Goal: Task Accomplishment & Management: Use online tool/utility

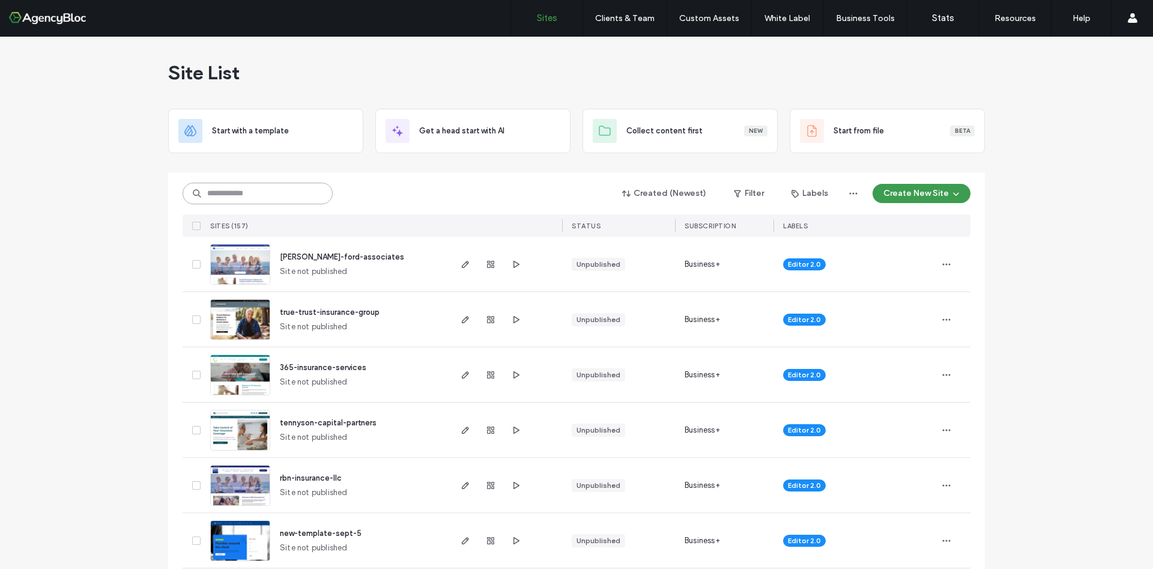
click at [235, 183] on input at bounding box center [258, 194] width 150 height 22
click at [237, 193] on input at bounding box center [258, 194] width 150 height 22
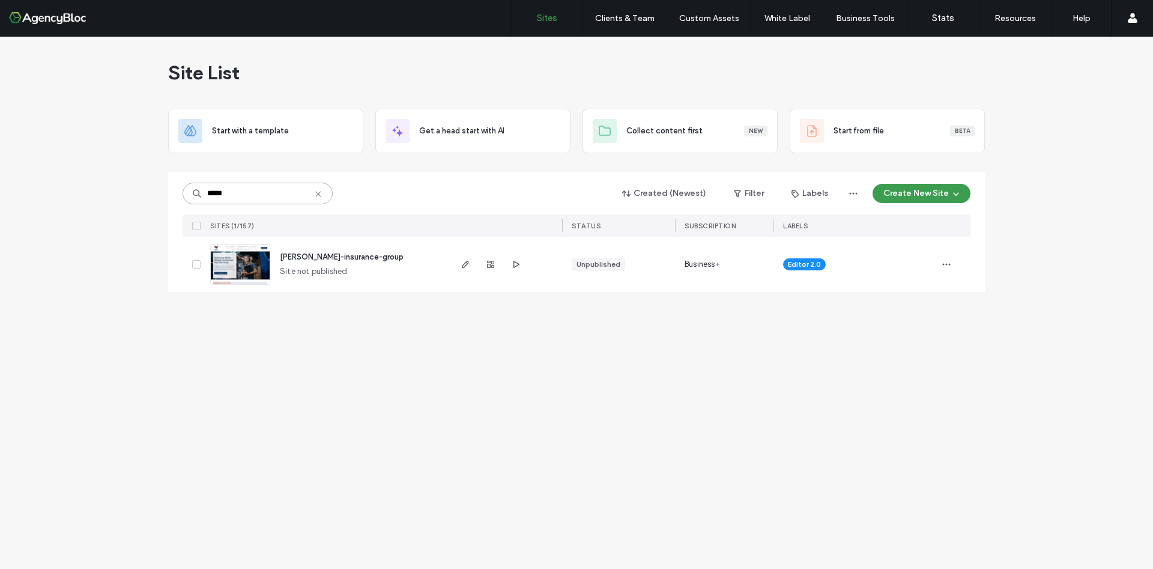
type input "*****"
click at [250, 274] on img at bounding box center [240, 286] width 59 height 82
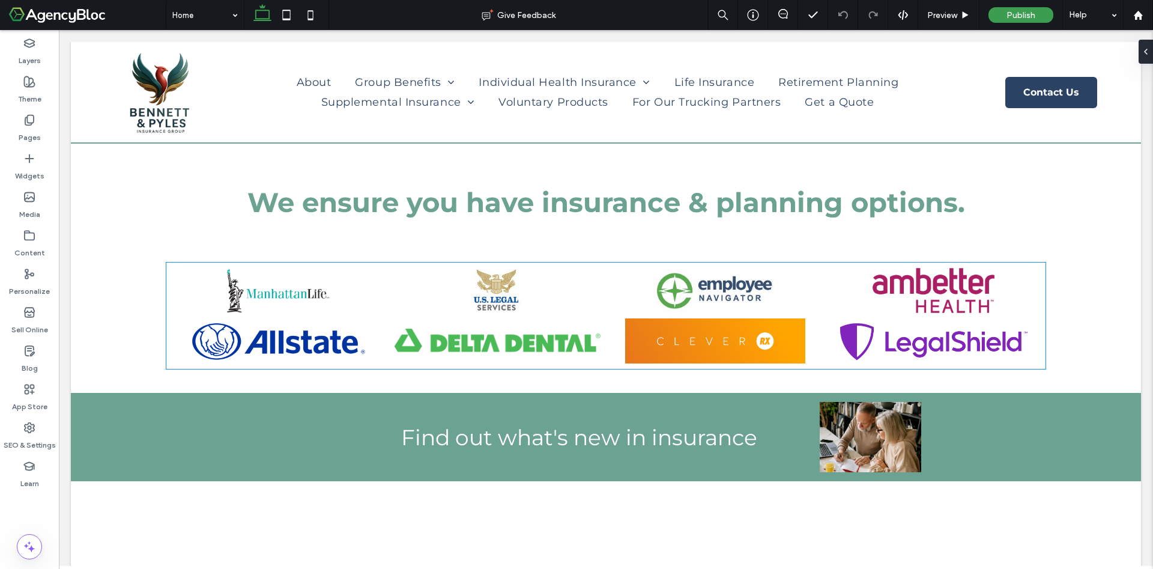
scroll to position [2072, 0]
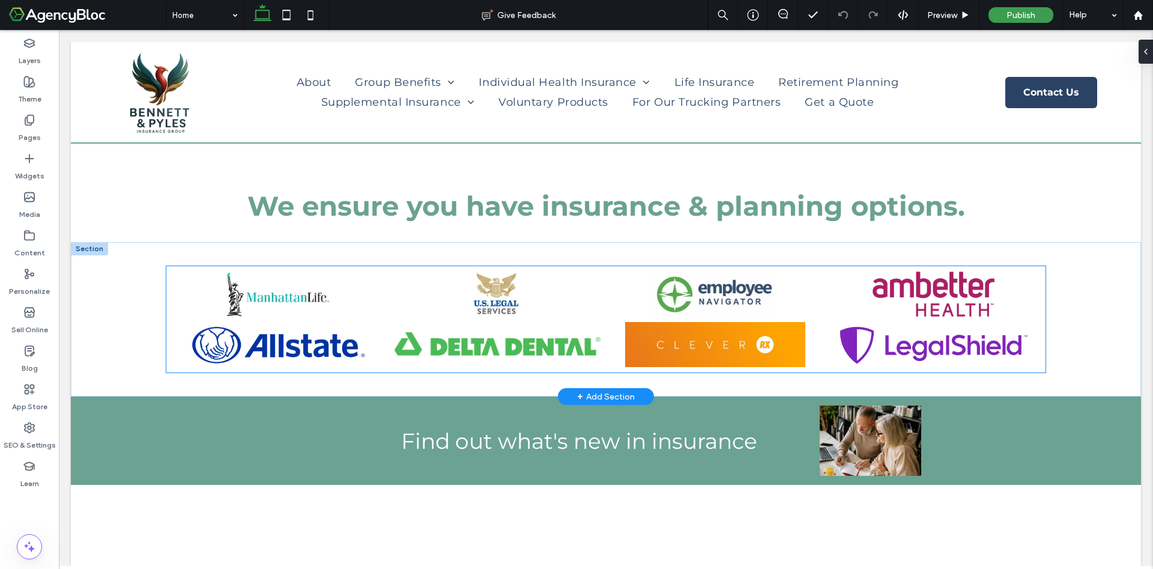
click at [669, 335] on link at bounding box center [715, 344] width 213 height 45
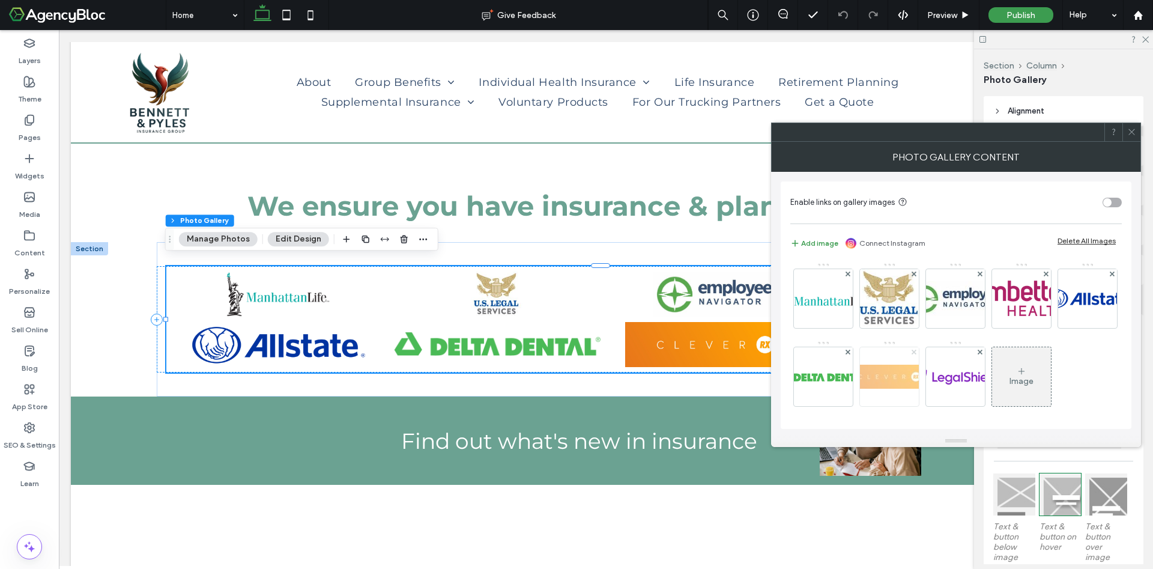
click at [917, 353] on icon at bounding box center [914, 352] width 5 height 5
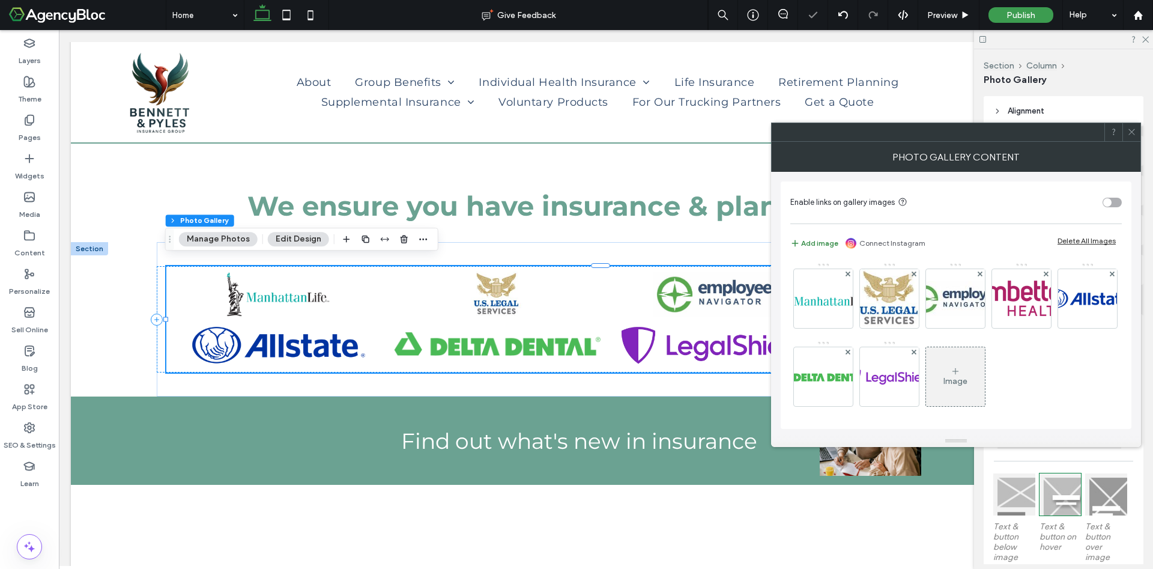
click at [818, 249] on button "Add image" at bounding box center [815, 243] width 48 height 14
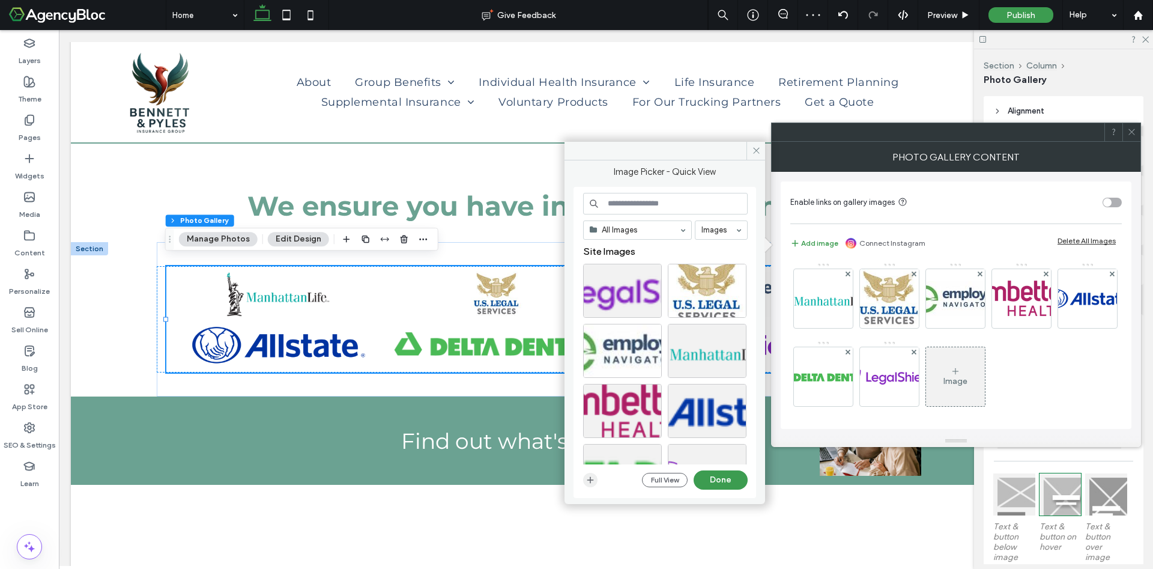
click at [589, 481] on icon "button" at bounding box center [591, 480] width 10 height 10
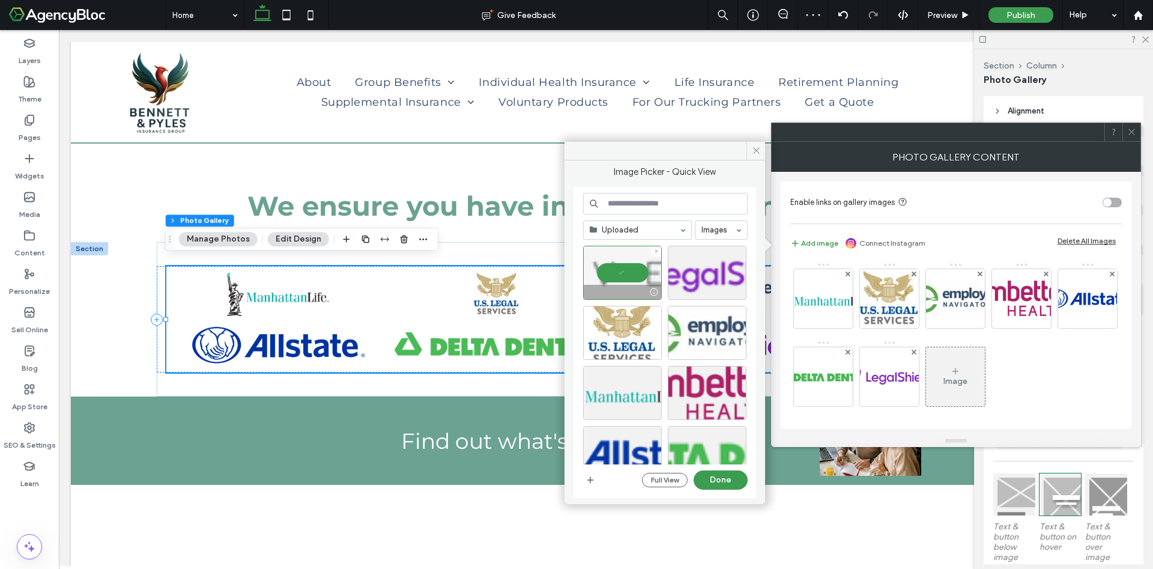
click at [618, 271] on div at bounding box center [622, 273] width 79 height 54
click at [722, 475] on button "Done" at bounding box center [721, 479] width 54 height 19
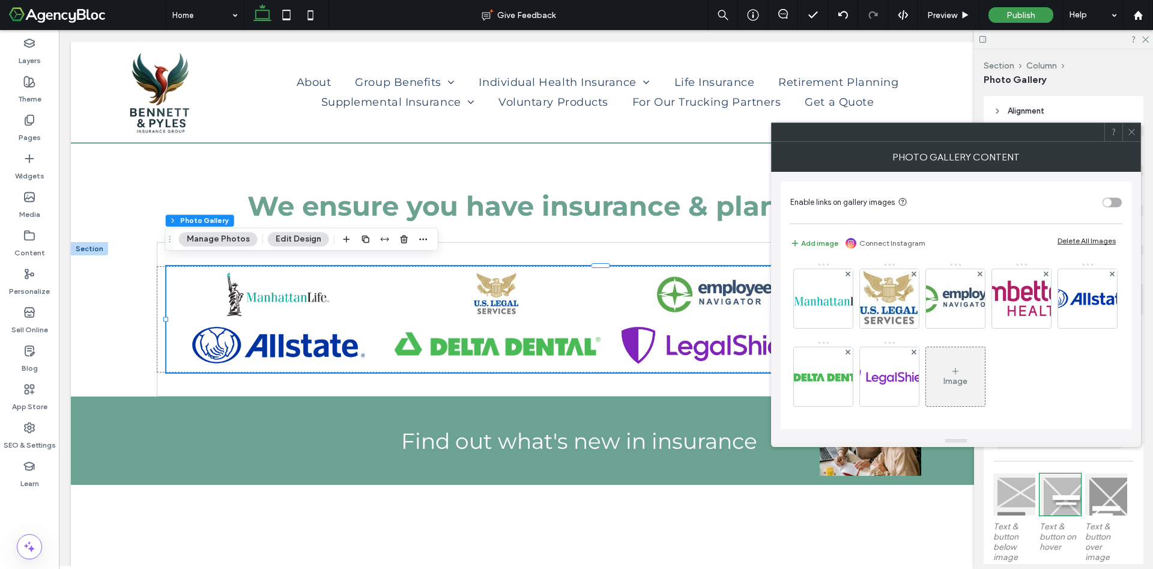
click at [1135, 137] on span at bounding box center [1132, 132] width 9 height 18
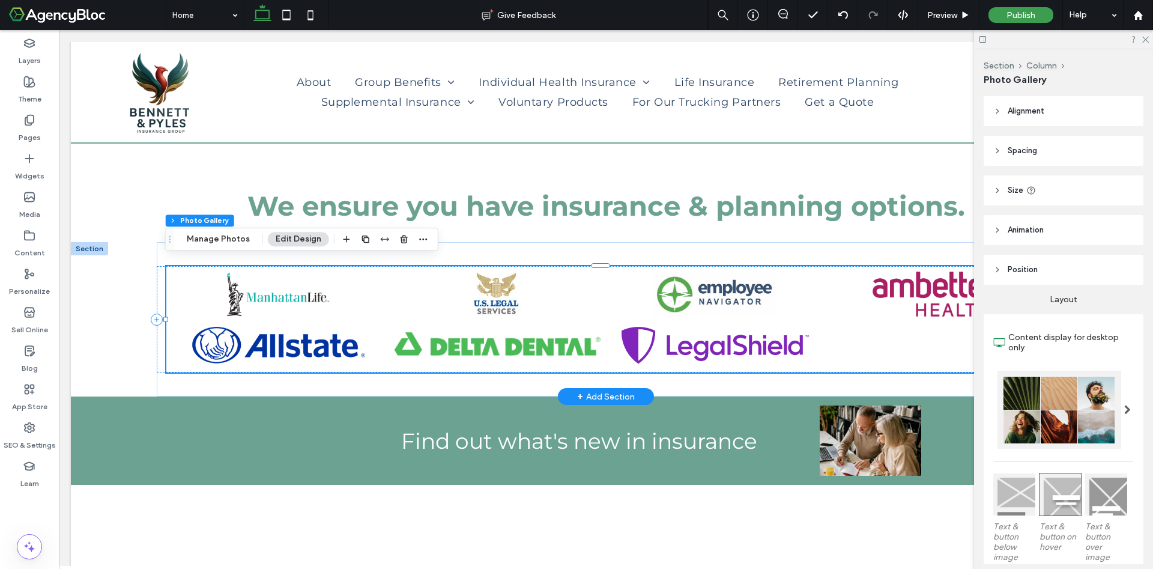
click at [879, 332] on div at bounding box center [934, 345] width 219 height 50
click at [198, 244] on button "Manage Photos" at bounding box center [218, 239] width 79 height 14
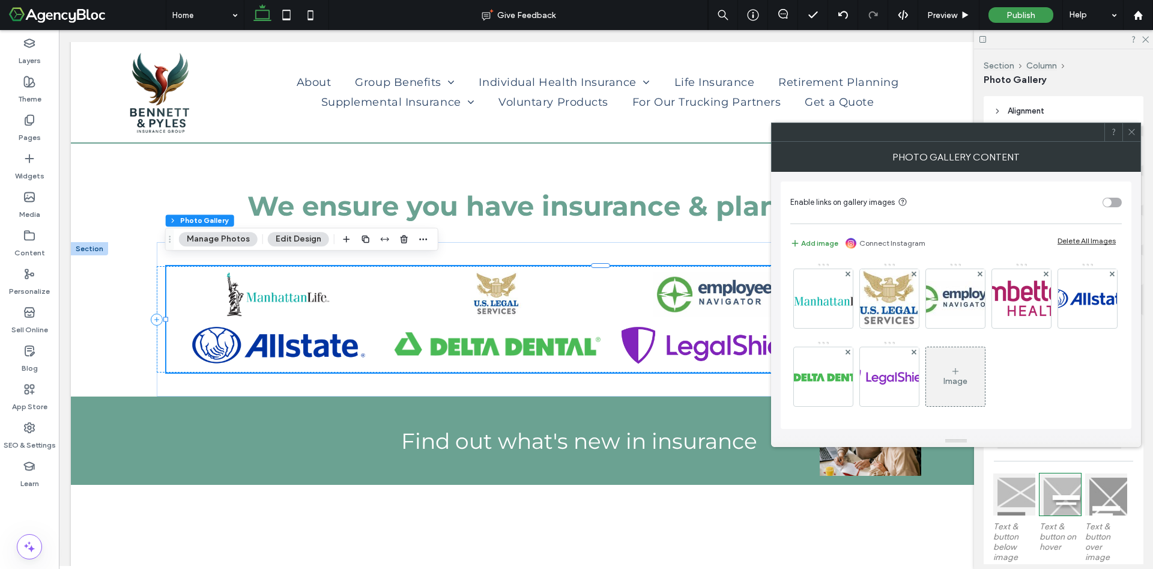
click at [985, 368] on div "Image" at bounding box center [955, 376] width 59 height 56
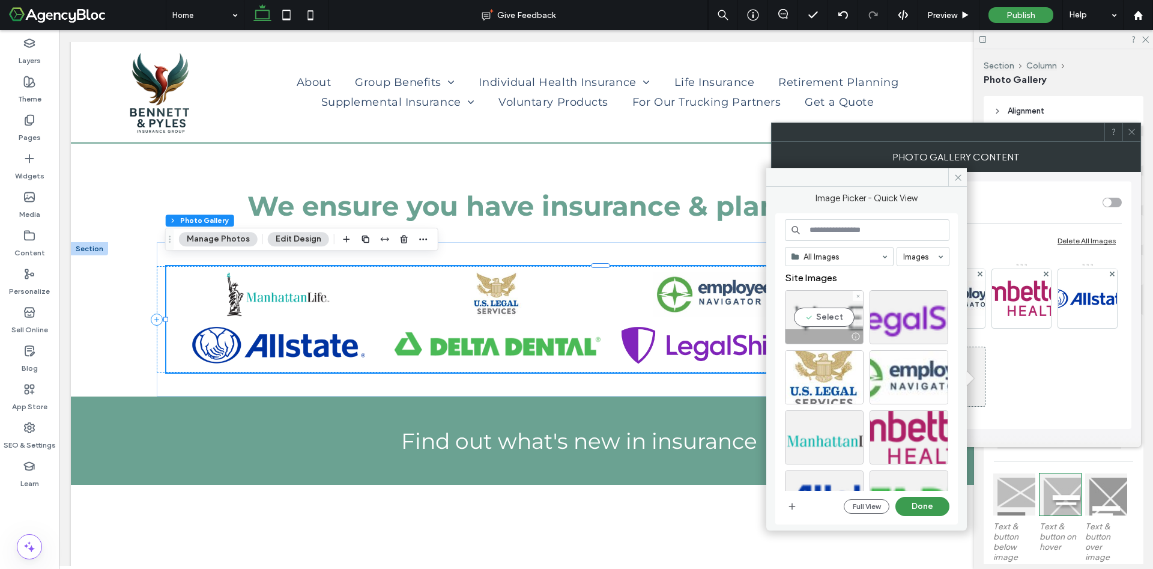
click at [841, 315] on div "Select" at bounding box center [824, 317] width 79 height 54
click at [931, 507] on button "Done" at bounding box center [923, 506] width 54 height 19
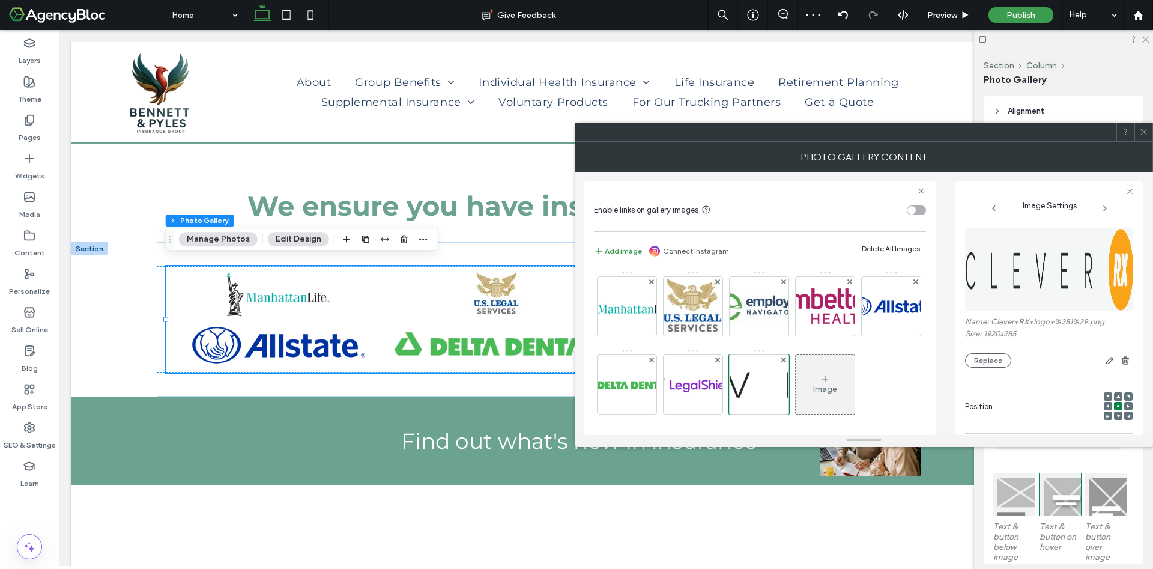
click at [1146, 132] on icon at bounding box center [1144, 131] width 9 height 9
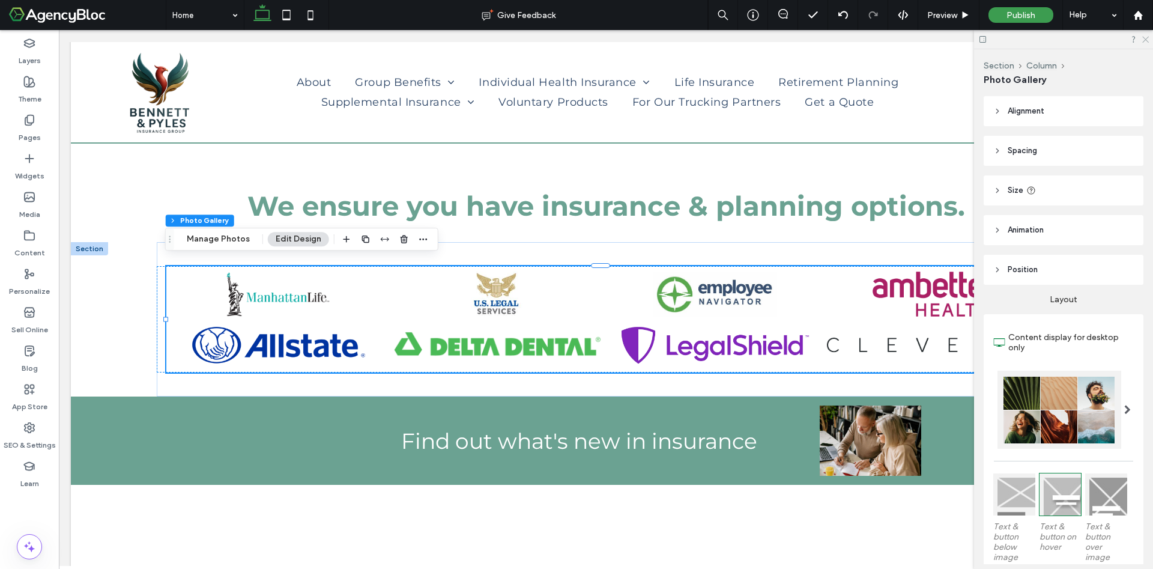
click at [1144, 39] on icon at bounding box center [1145, 39] width 8 height 8
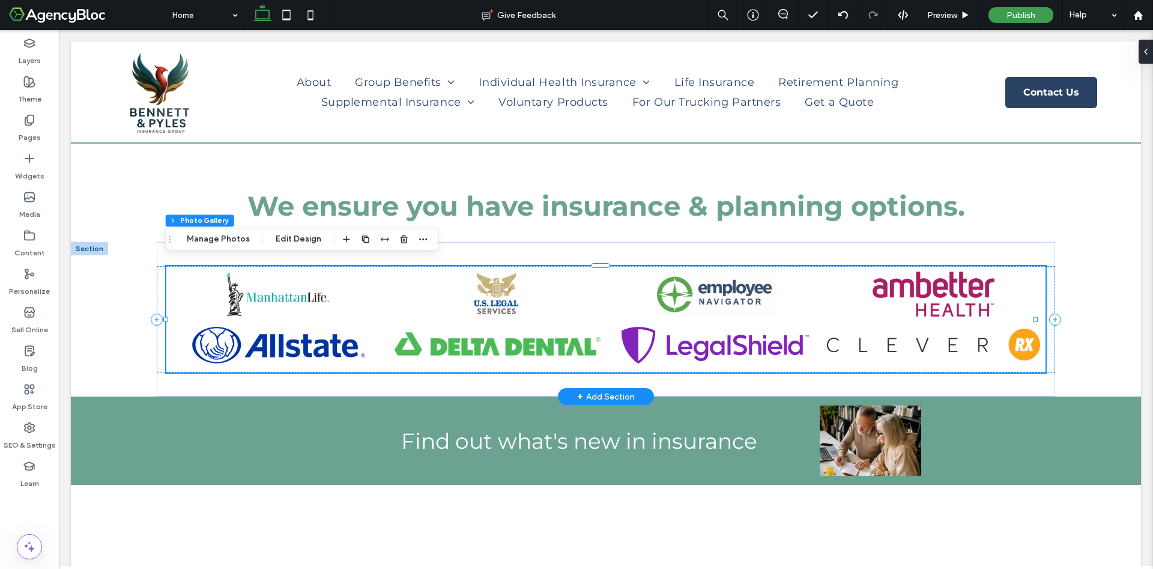
click at [959, 342] on link at bounding box center [933, 344] width 213 height 45
click at [43, 116] on div "Pages" at bounding box center [29, 128] width 59 height 38
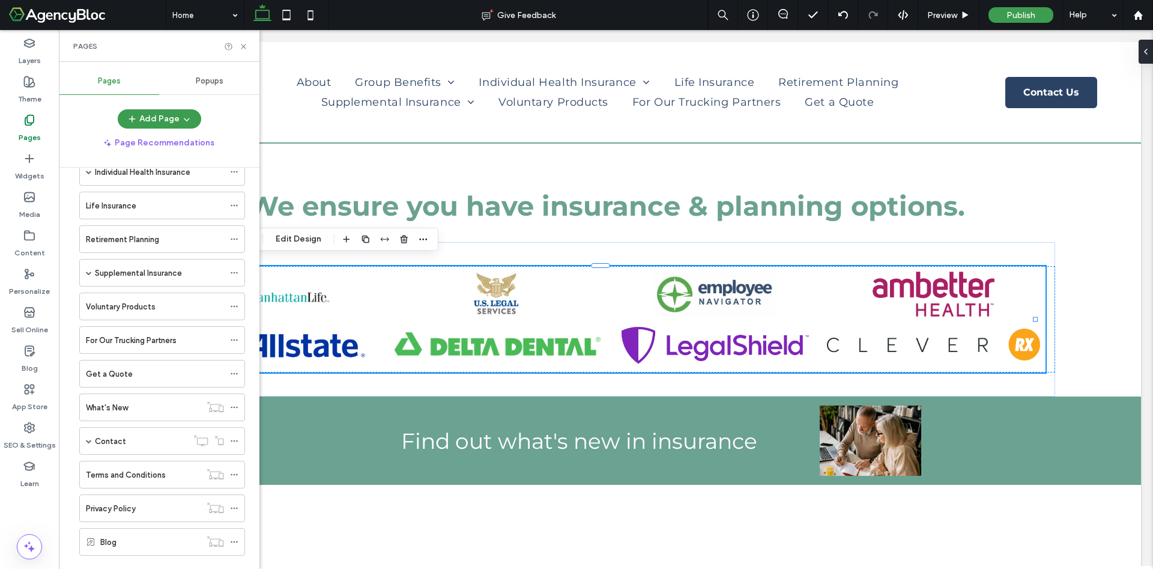
scroll to position [133, 0]
click at [175, 345] on div "For Our Trucking Partners" at bounding box center [155, 337] width 138 height 26
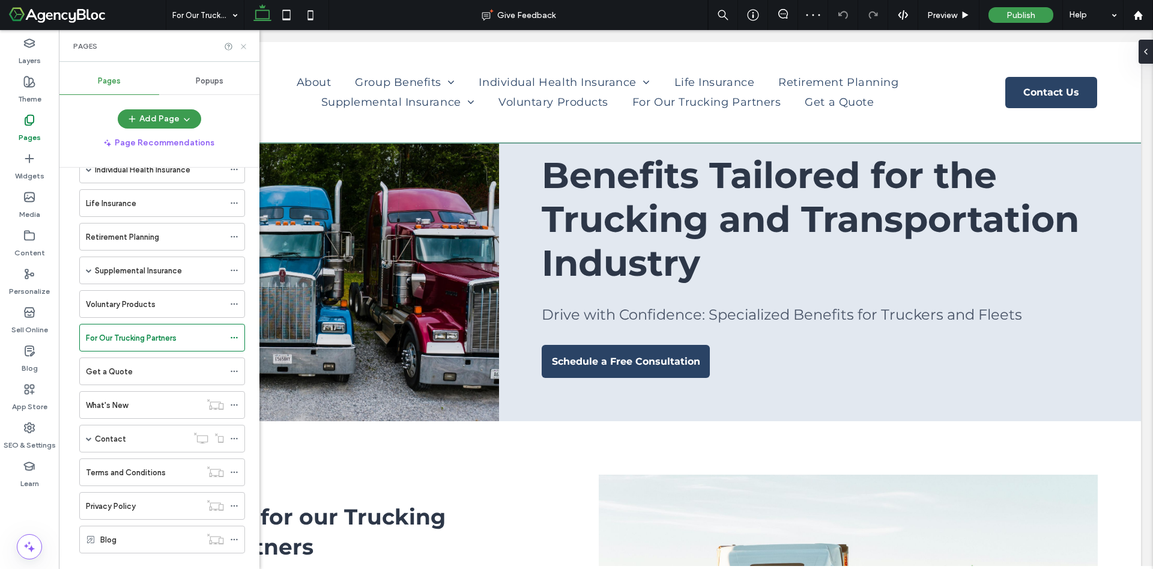
click at [242, 46] on icon at bounding box center [243, 46] width 9 height 9
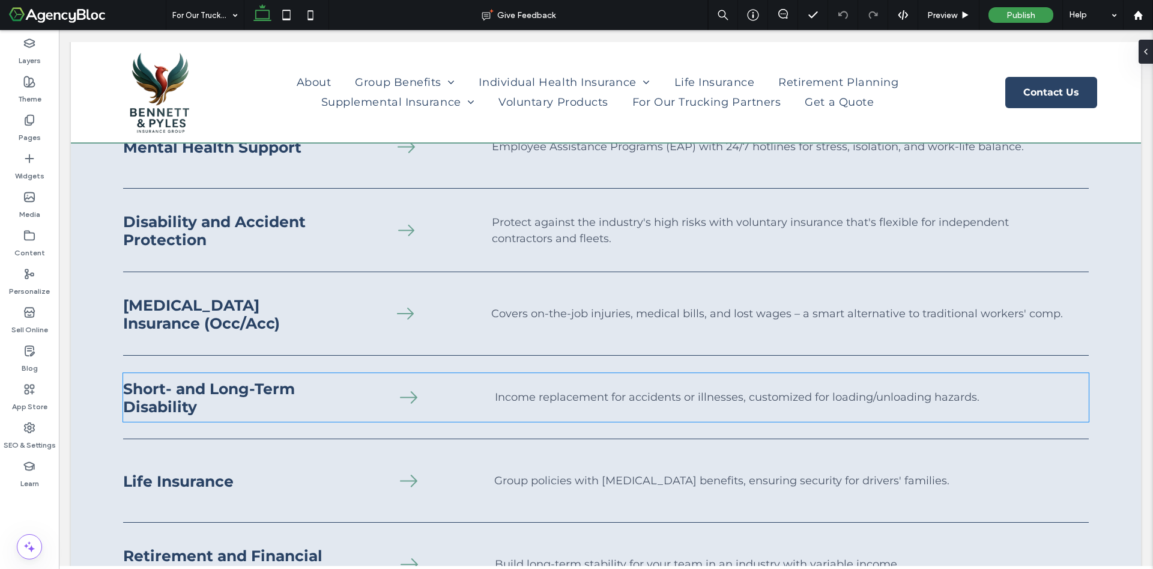
scroll to position [1310, 0]
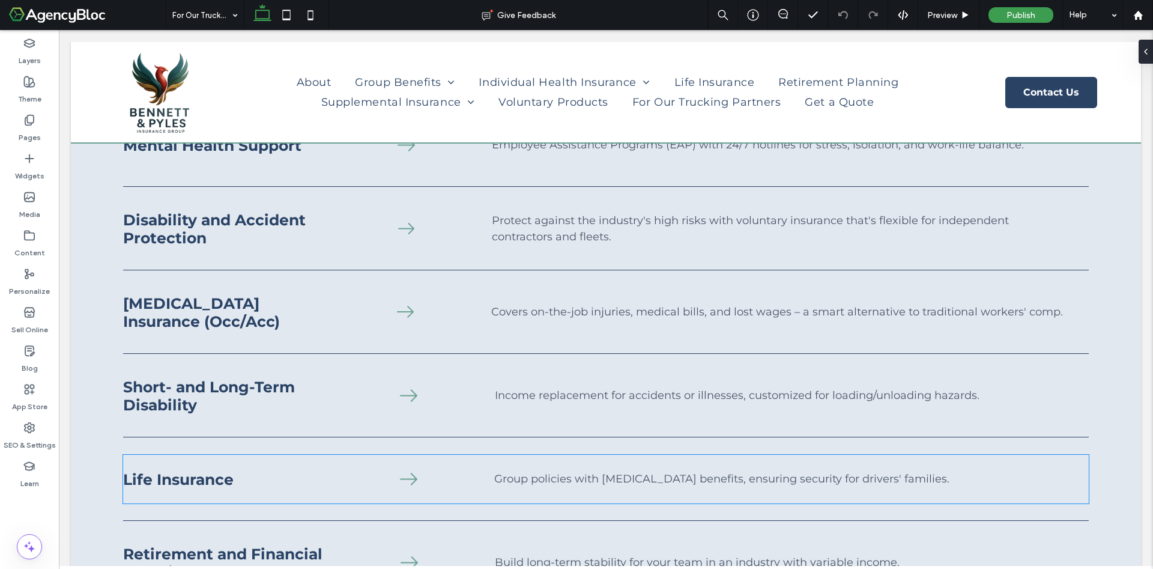
click at [240, 470] on h3 "Life Insurance" at bounding box center [222, 479] width 199 height 18
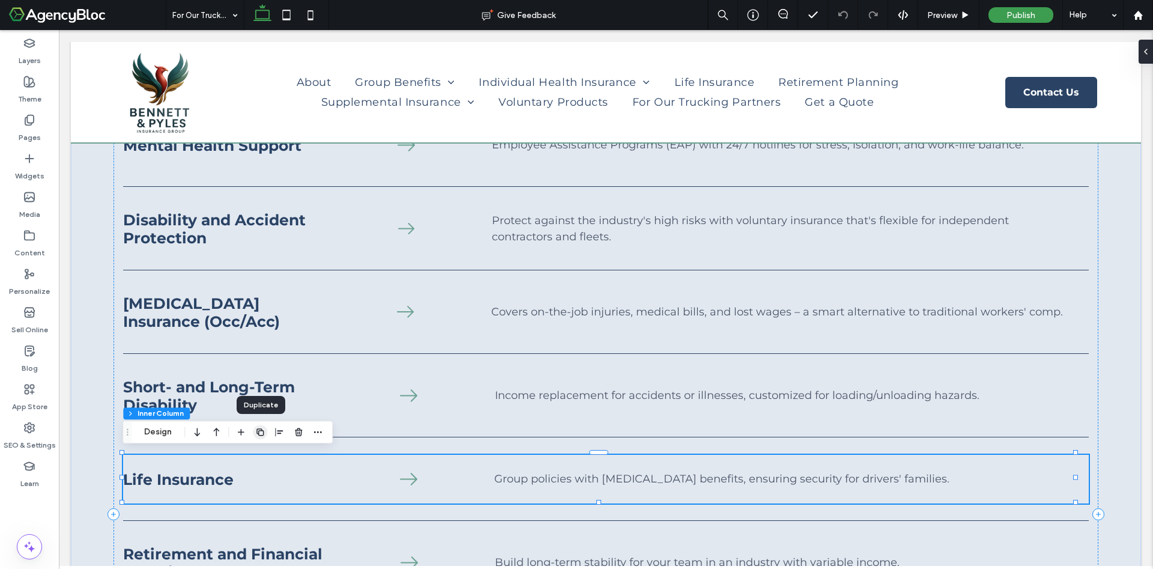
click at [264, 431] on use "button" at bounding box center [260, 431] width 7 height 7
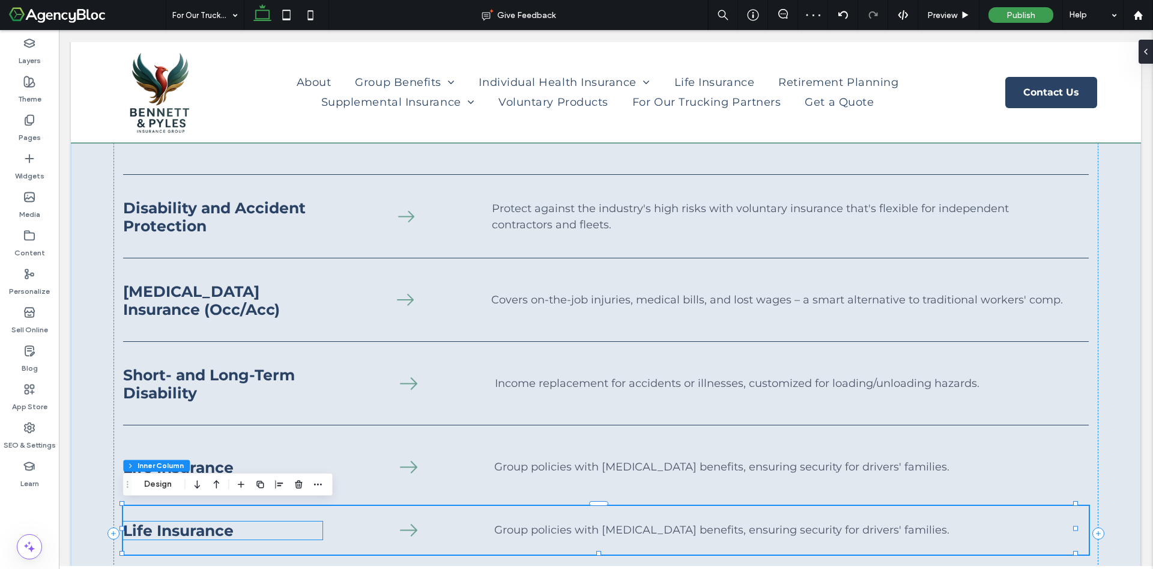
scroll to position [1321, 0]
click at [232, 533] on span "Life Insurance" at bounding box center [178, 532] width 111 height 18
click at [232, 533] on div "Life Insurance" at bounding box center [222, 532] width 199 height 18
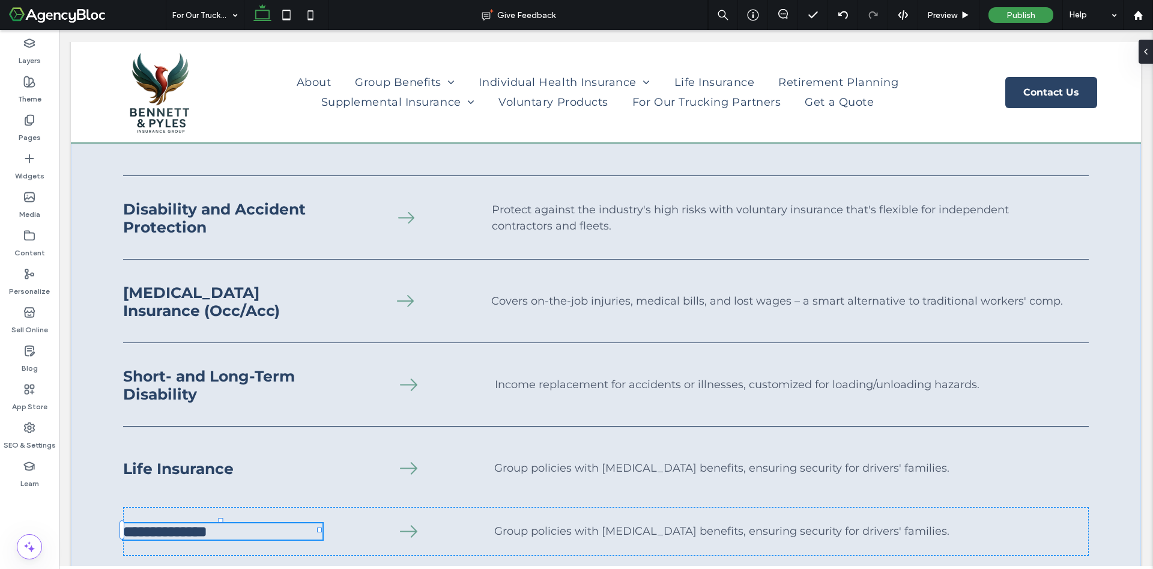
type input "**********"
type input "**"
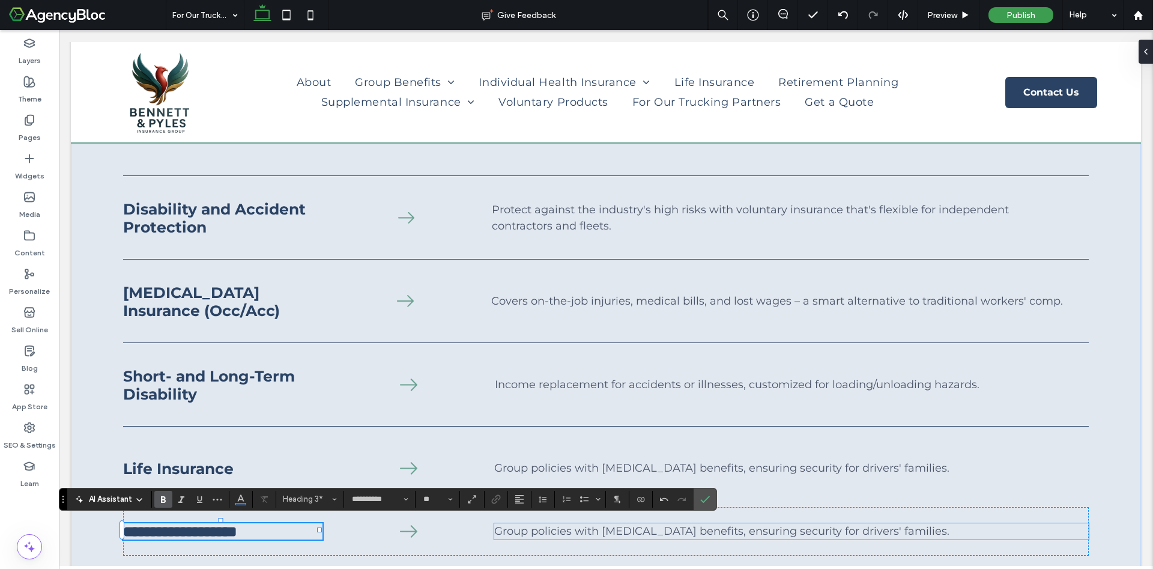
click at [517, 534] on span "Group policies with accidental death benefits, ensuring security for drivers' f…" at bounding box center [721, 530] width 455 height 13
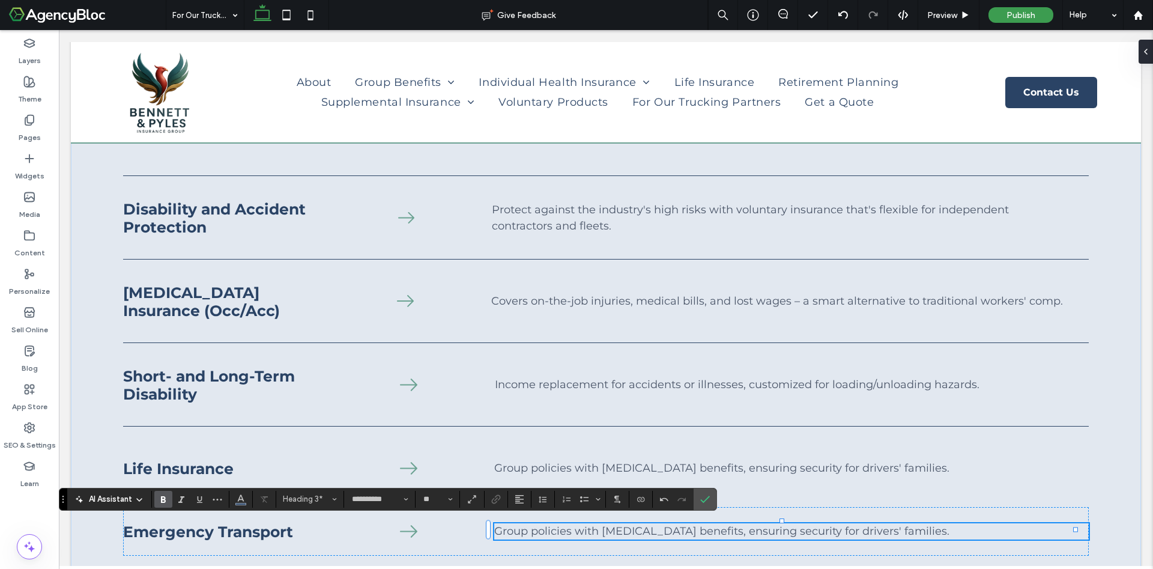
click at [517, 534] on div "Group policies with accidental death benefits, ensuring security for drivers' f…" at bounding box center [791, 531] width 594 height 16
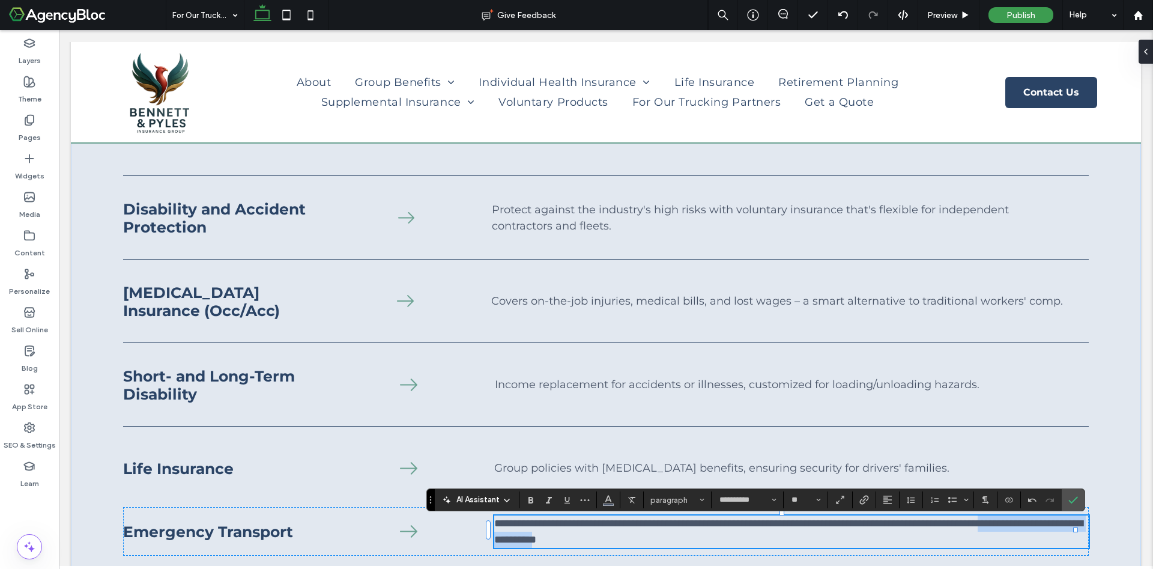
drag, startPoint x: 737, startPoint y: 535, endPoint x: 550, endPoint y: 540, distance: 186.3
click at [550, 540] on span "**********" at bounding box center [788, 531] width 589 height 27
drag, startPoint x: 651, startPoint y: 539, endPoint x: 559, endPoint y: 537, distance: 91.3
click at [559, 537] on span "**********" at bounding box center [788, 531] width 589 height 27
click at [717, 537] on p "**********" at bounding box center [791, 531] width 594 height 32
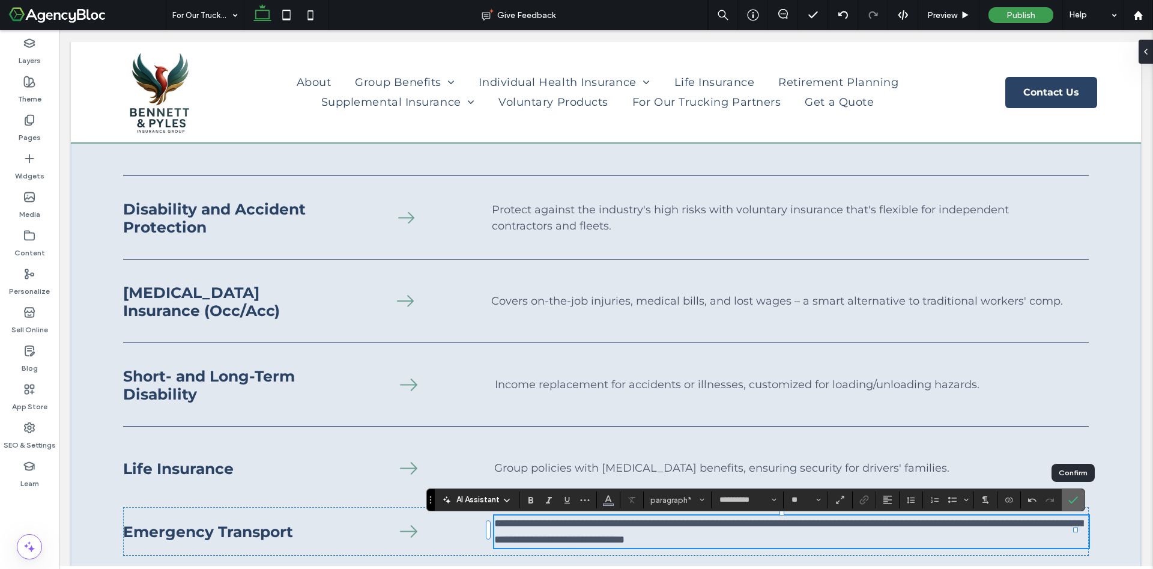
click at [1080, 496] on label "Confirm" at bounding box center [1074, 500] width 18 height 22
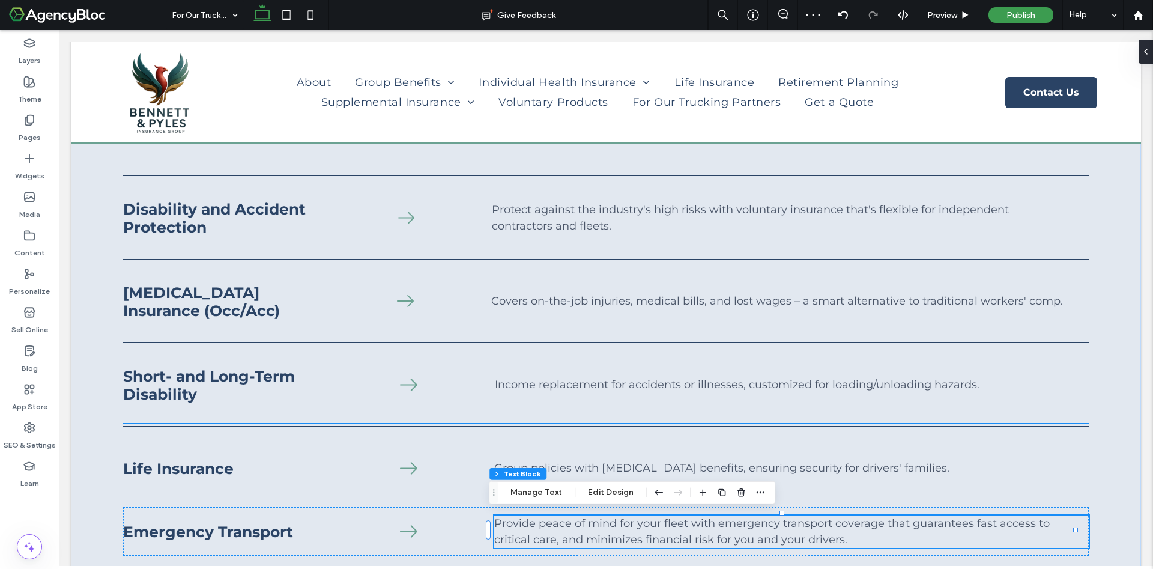
click at [543, 426] on hr at bounding box center [605, 426] width 965 height 1
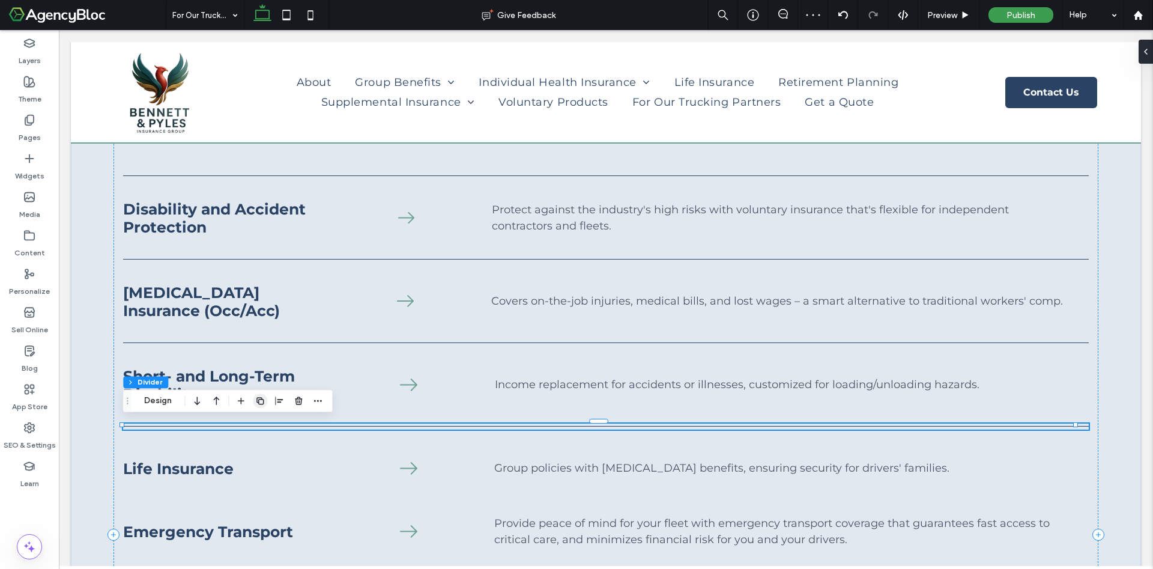
click at [261, 400] on icon "button" at bounding box center [260, 401] width 10 height 10
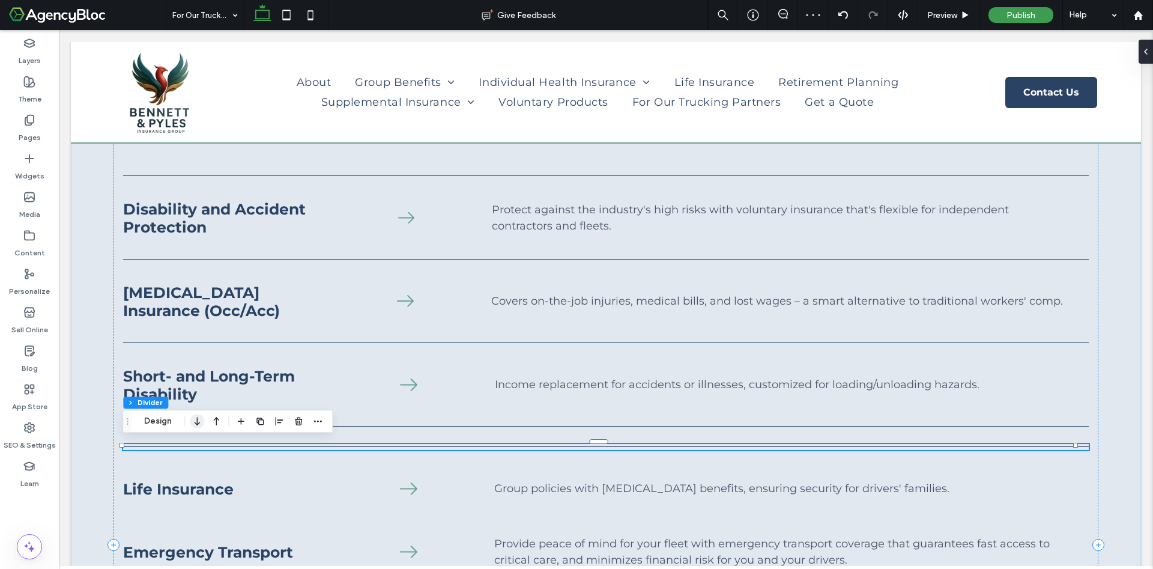
click at [196, 428] on icon "button" at bounding box center [197, 421] width 14 height 22
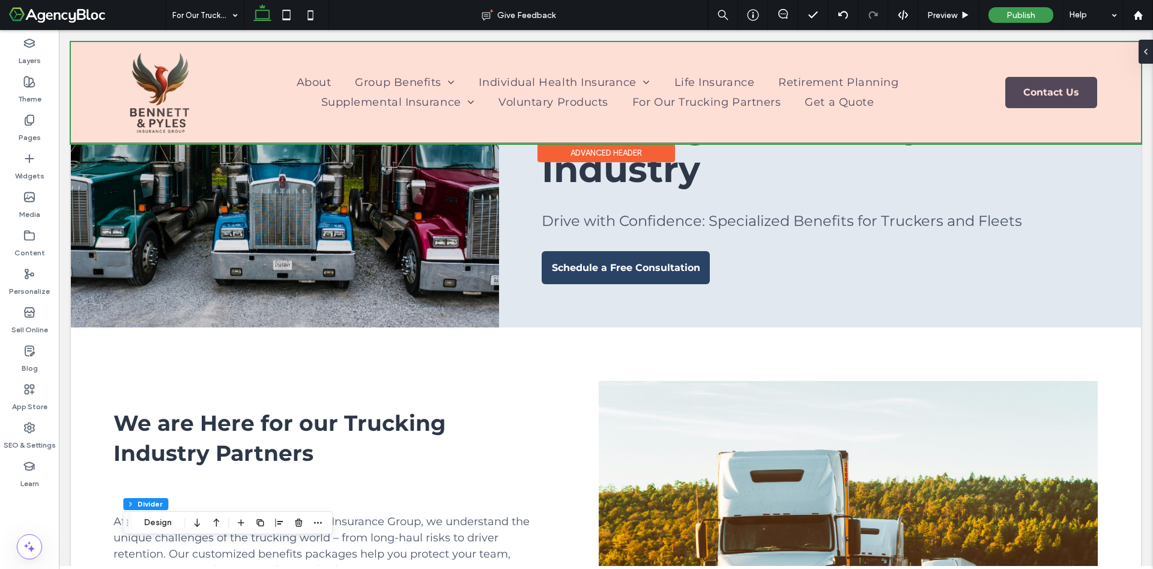
scroll to position [0, 0]
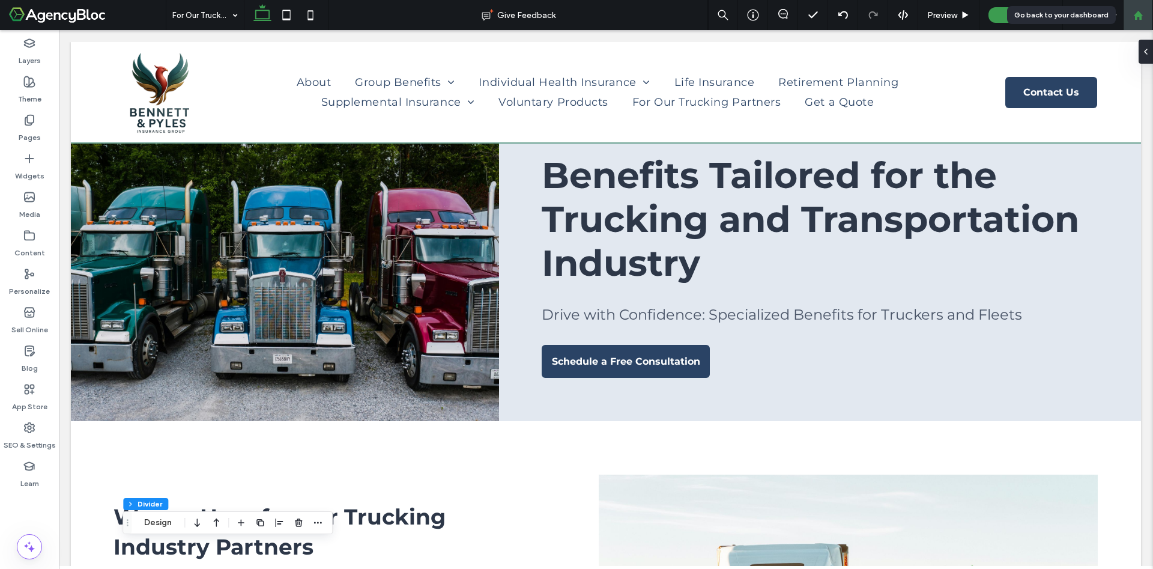
click at [1139, 16] on use at bounding box center [1138, 14] width 9 height 9
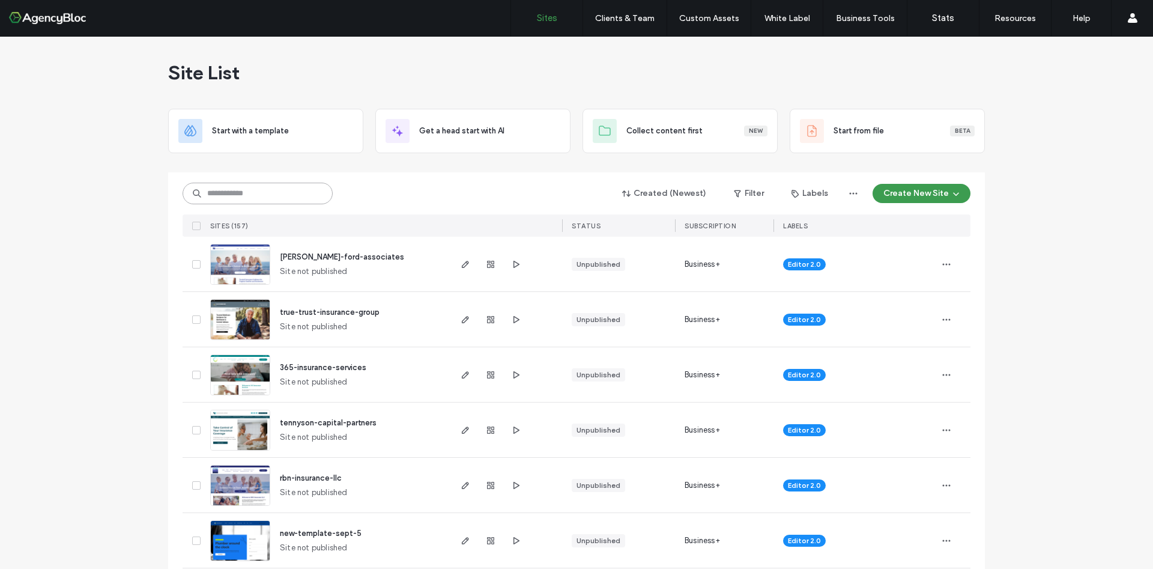
click at [243, 191] on input at bounding box center [258, 194] width 150 height 22
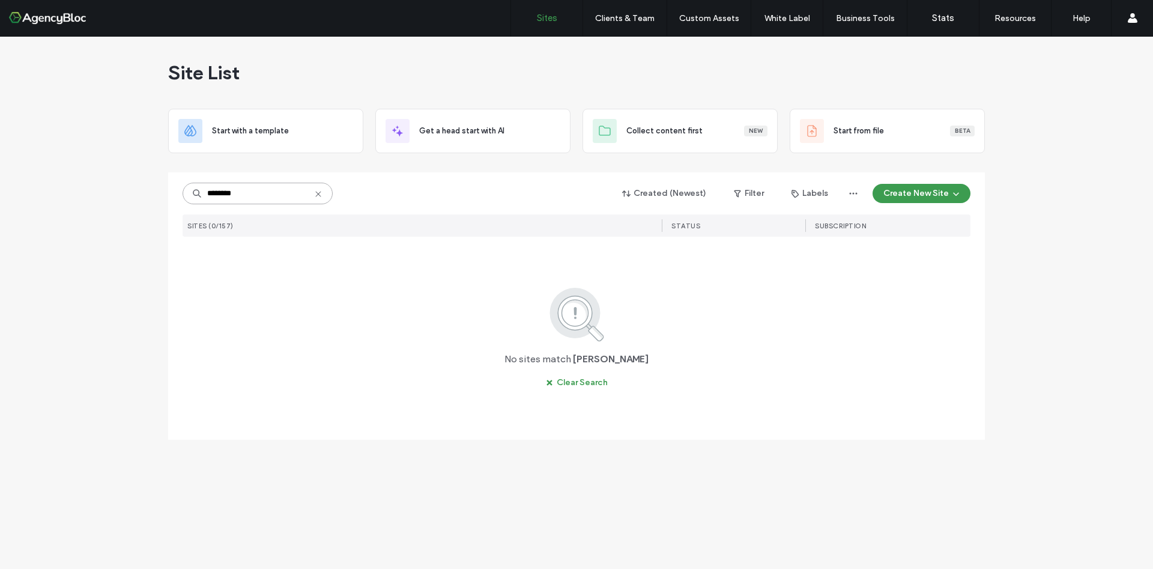
drag, startPoint x: 278, startPoint y: 196, endPoint x: 181, endPoint y: 193, distance: 97.4
click at [181, 193] on div "******** Created (Newest) Filter Labels Create New Site SITES (0/157) STATUS SU…" at bounding box center [576, 305] width 817 height 267
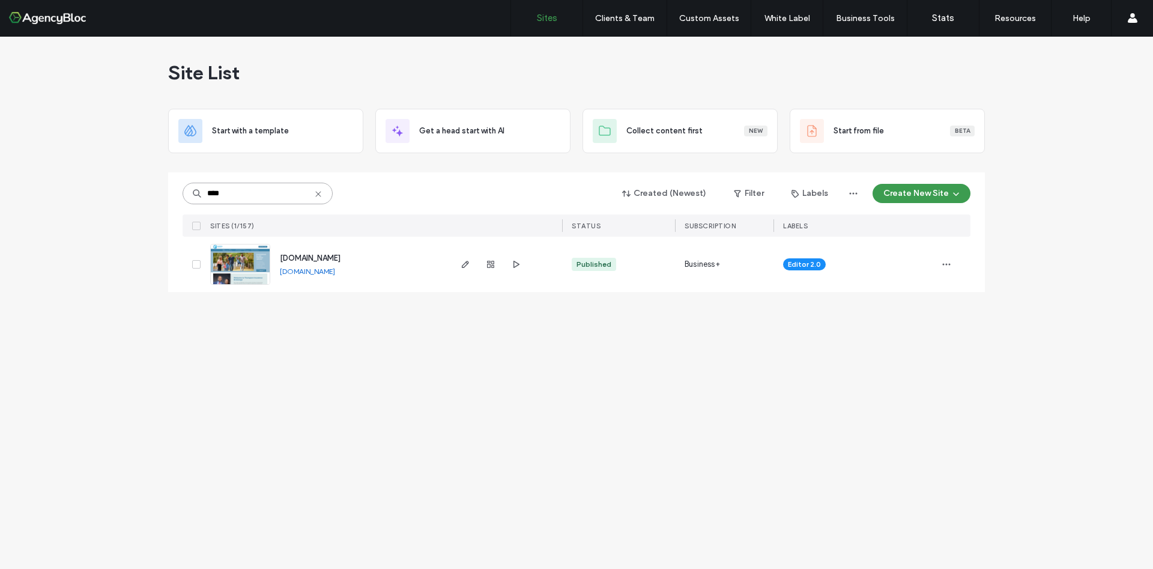
type input "****"
click at [254, 265] on img at bounding box center [240, 286] width 59 height 82
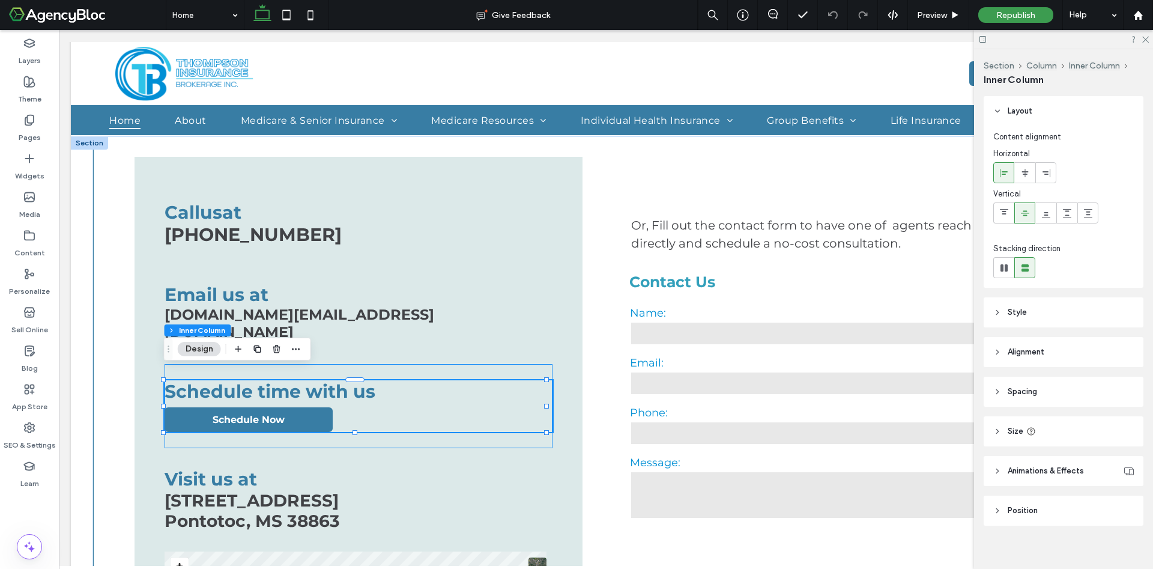
scroll to position [1834, 0]
click at [195, 413] on link "Schedule Now" at bounding box center [249, 419] width 168 height 25
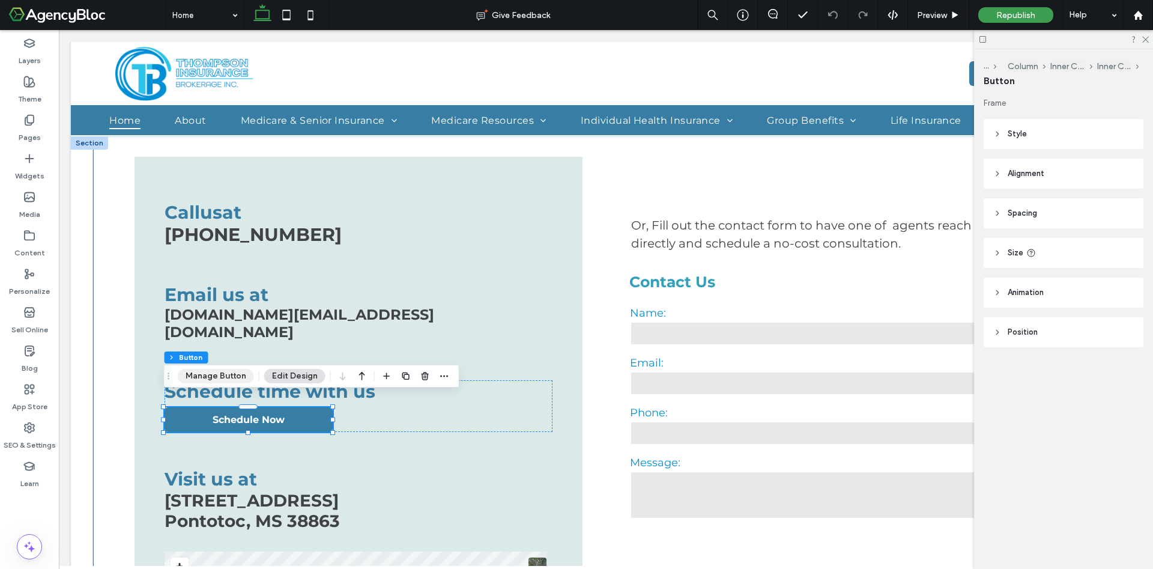
click at [204, 377] on button "Manage Button" at bounding box center [216, 376] width 76 height 14
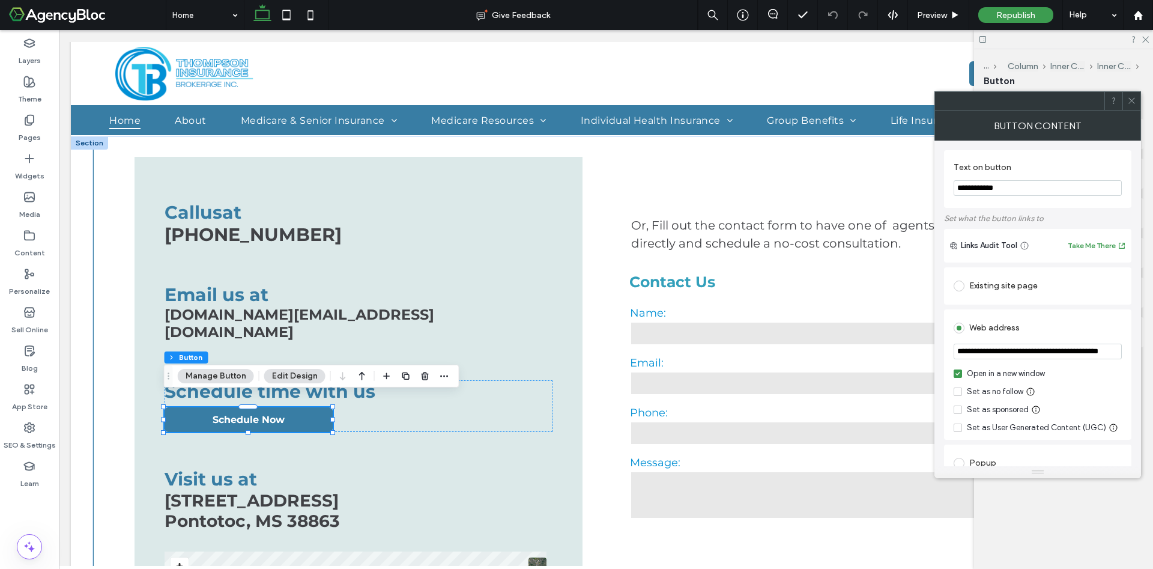
scroll to position [0, 40]
drag, startPoint x: 956, startPoint y: 354, endPoint x: 1153, endPoint y: 350, distance: 197.1
click at [1153, 350] on body ".wqwq-1{fill:#231f20;} .cls-1q, .cls-2q { fill-rule: evenodd; } .cls-2q { fill:…" at bounding box center [576, 284] width 1153 height 569
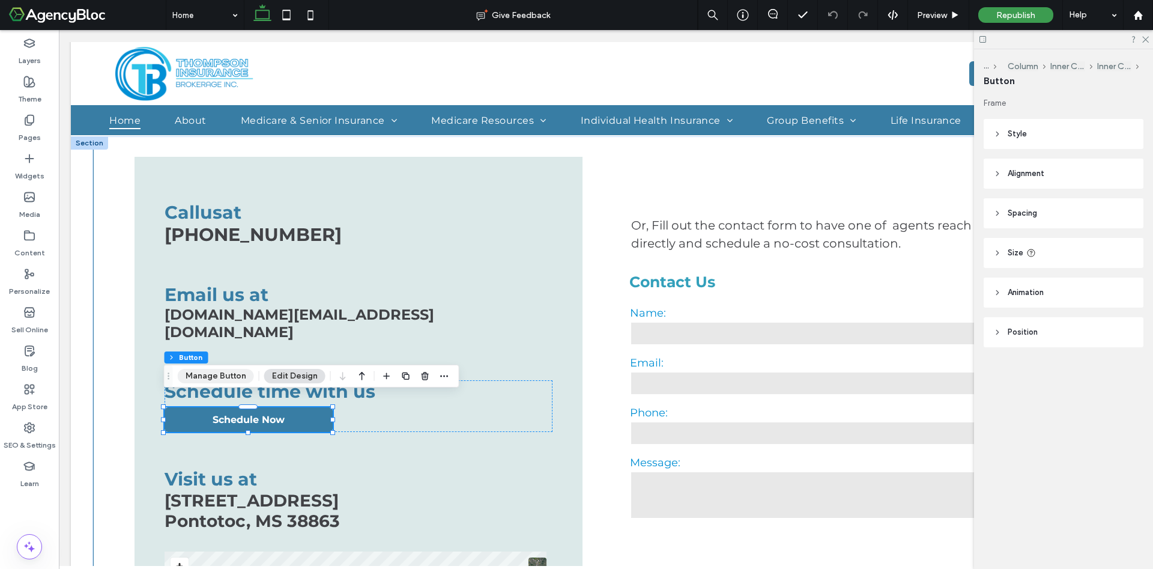
click at [222, 379] on button "Manage Button" at bounding box center [216, 376] width 76 height 14
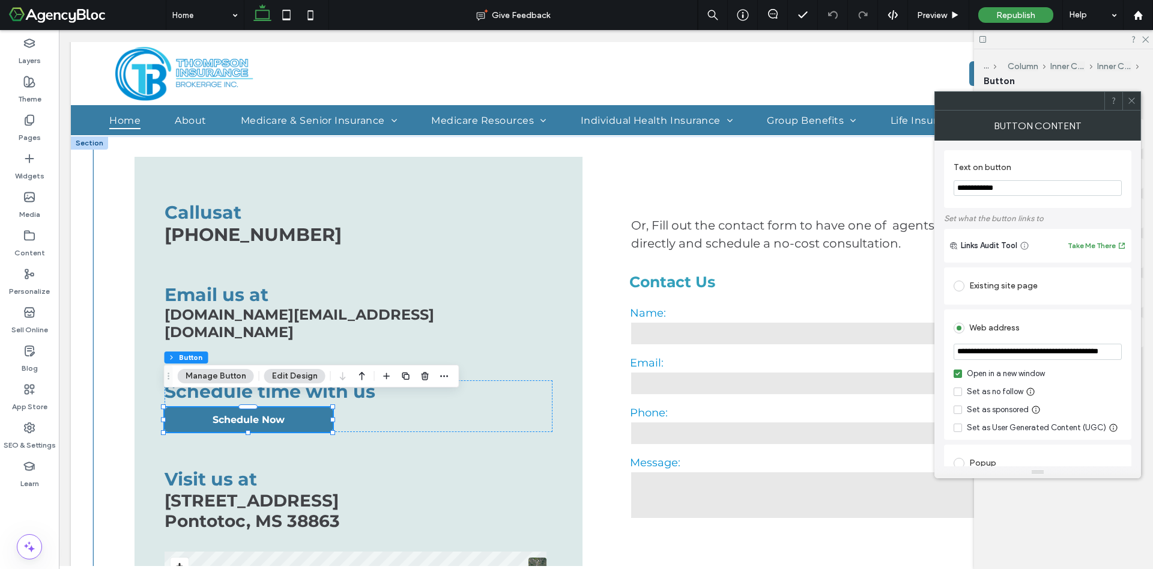
drag, startPoint x: 957, startPoint y: 355, endPoint x: 1153, endPoint y: 360, distance: 195.9
click at [1153, 360] on body ".wqwq-1{fill:#231f20;} .cls-1q, .cls-2q { fill-rule: evenodd; } .cls-2q { fill:…" at bounding box center [576, 284] width 1153 height 569
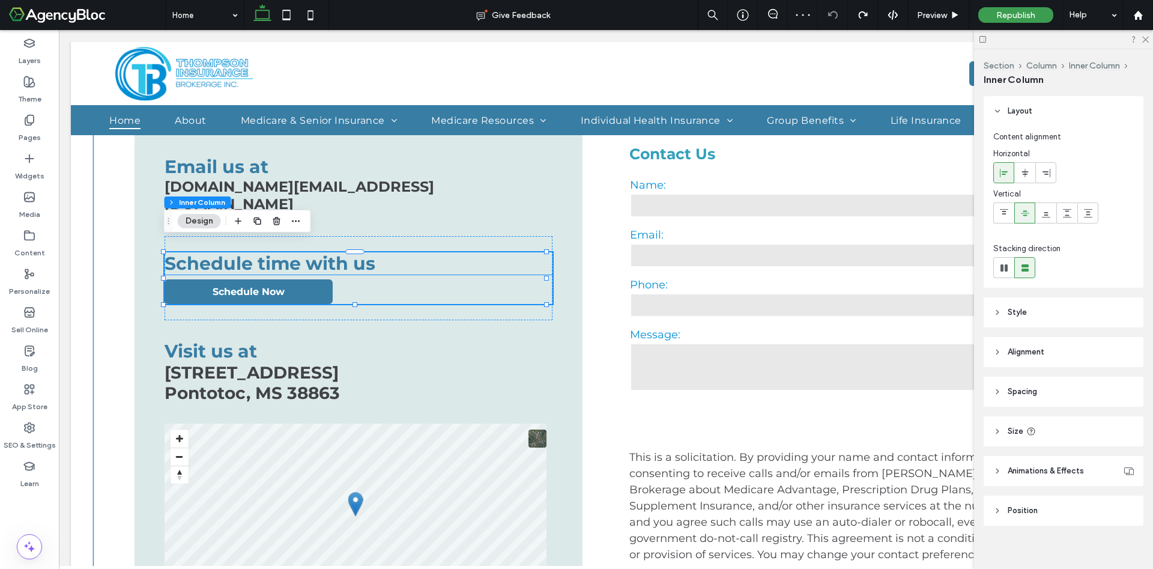
scroll to position [1962, 0]
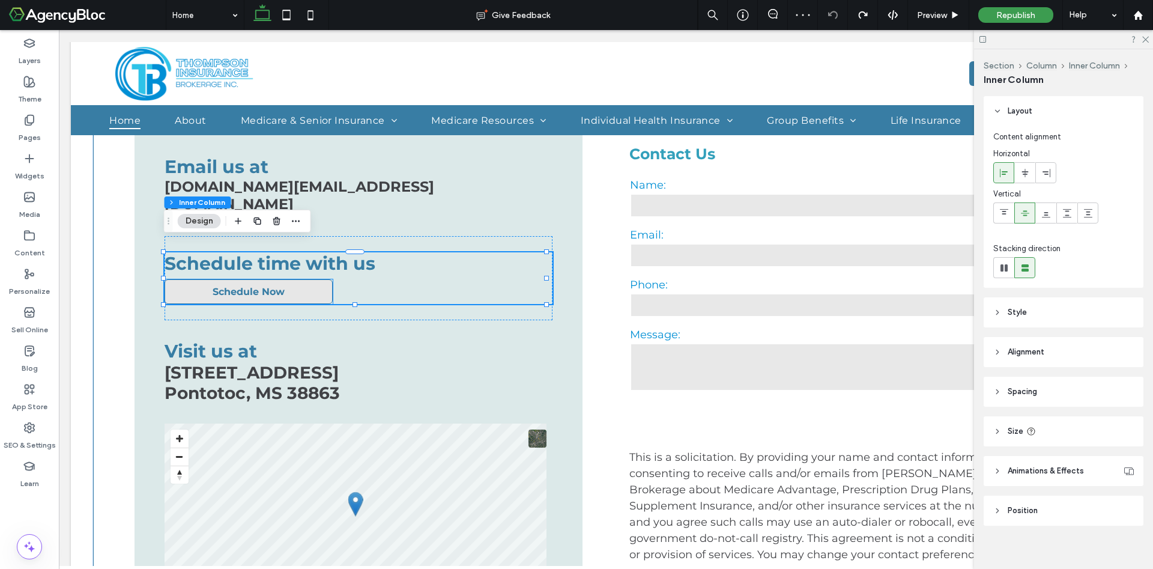
click at [256, 279] on link "Schedule Now" at bounding box center [249, 291] width 168 height 25
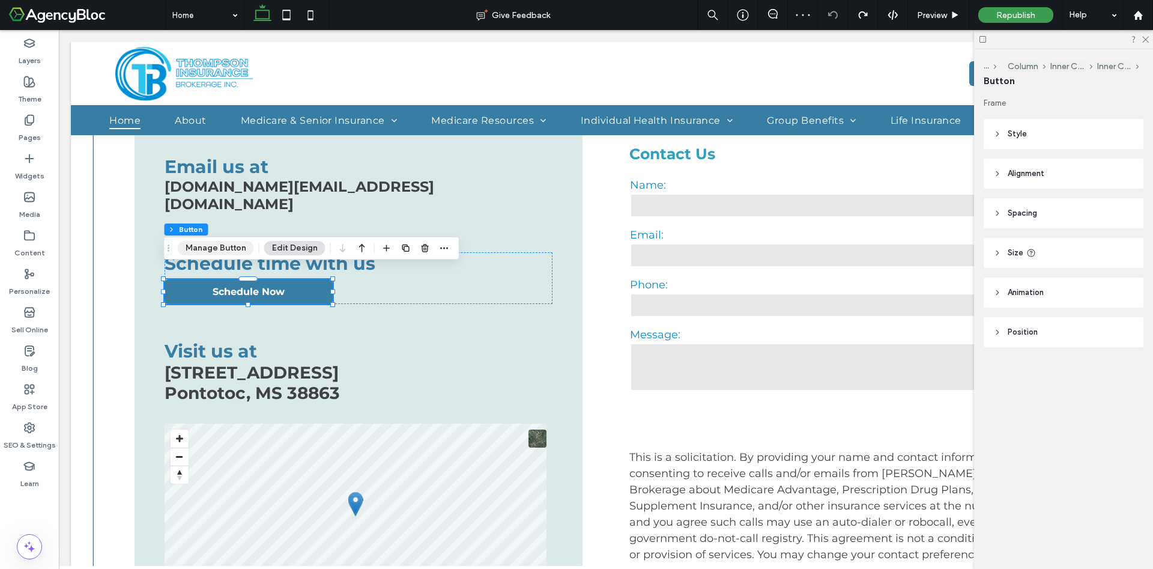
click at [233, 247] on button "Manage Button" at bounding box center [216, 248] width 76 height 14
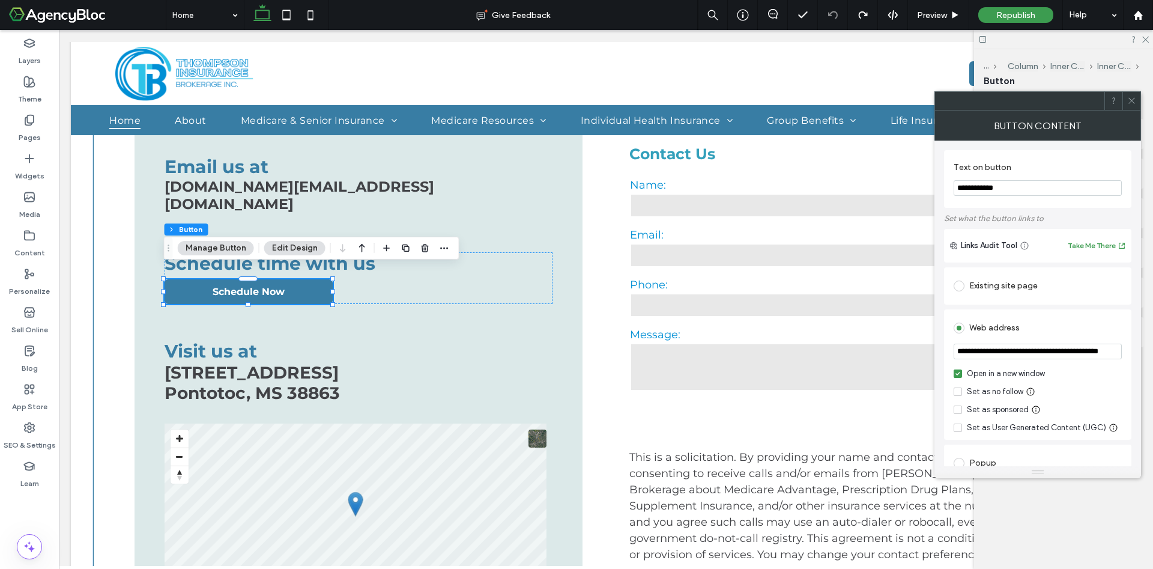
click at [1090, 358] on input "**********" at bounding box center [1038, 352] width 168 height 16
type input "*"
paste input "**********"
type input "**********"
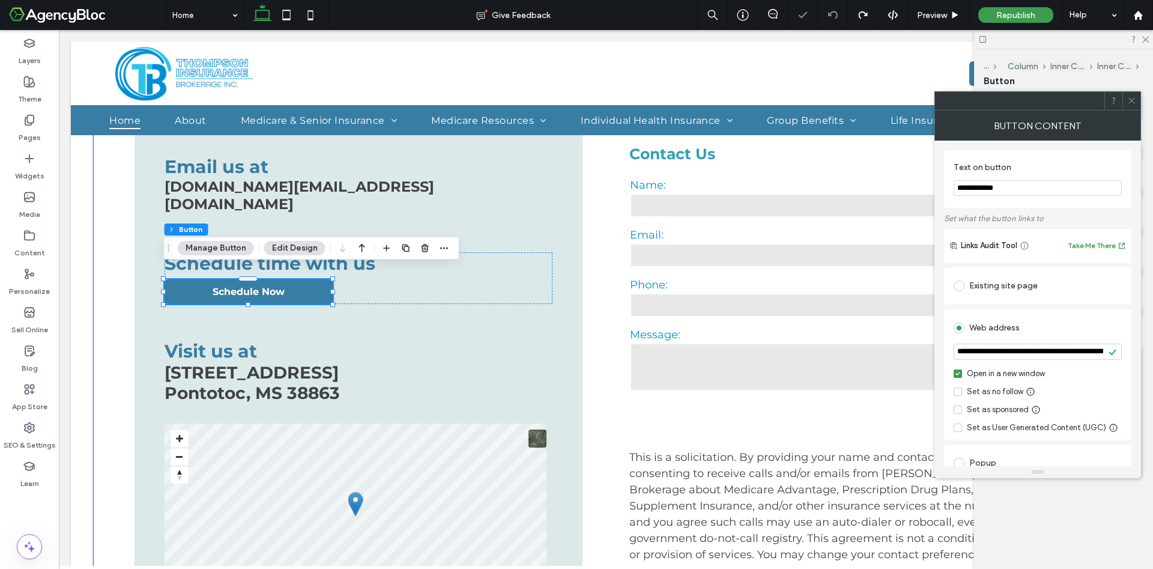
click at [1107, 414] on div "Set as sponsored" at bounding box center [1038, 410] width 168 height 12
click at [1138, 104] on div at bounding box center [1132, 101] width 18 height 18
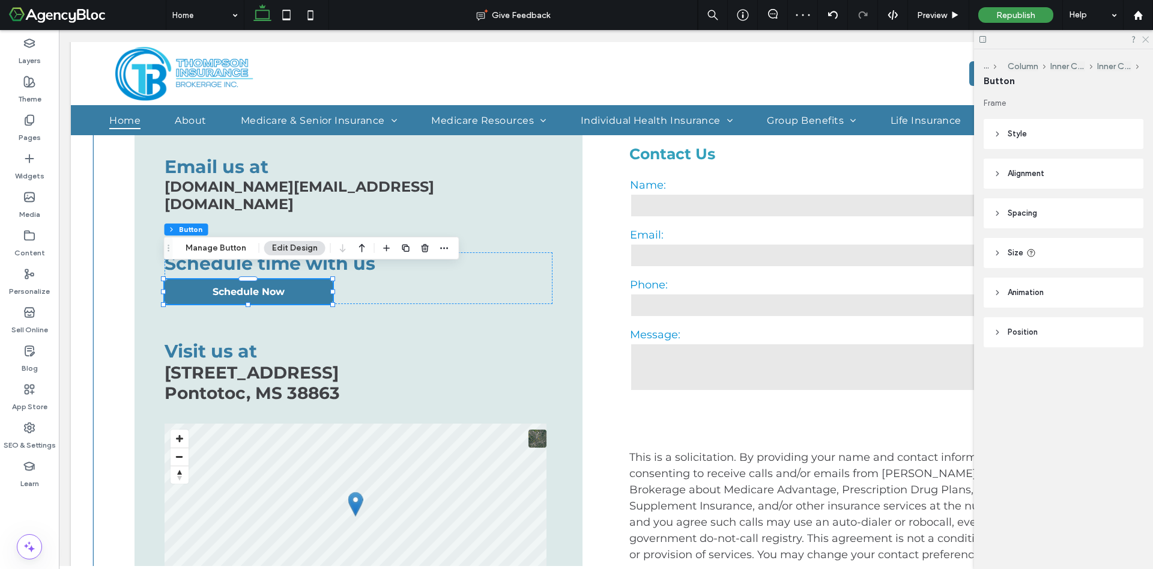
click at [1147, 36] on icon at bounding box center [1145, 39] width 8 height 8
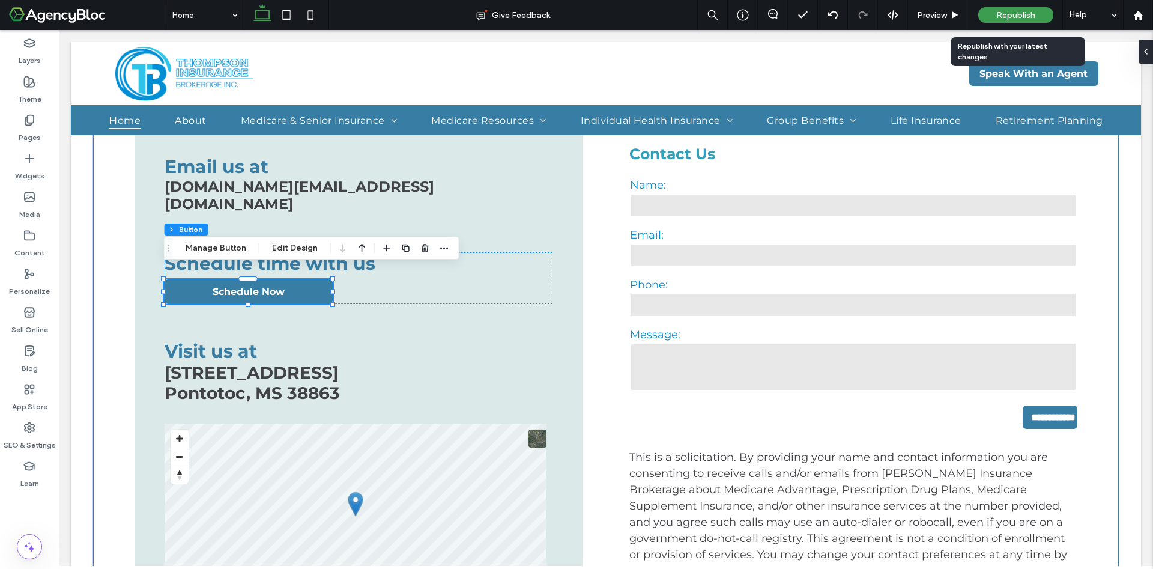
click at [1027, 13] on span "Republish" at bounding box center [1016, 15] width 39 height 10
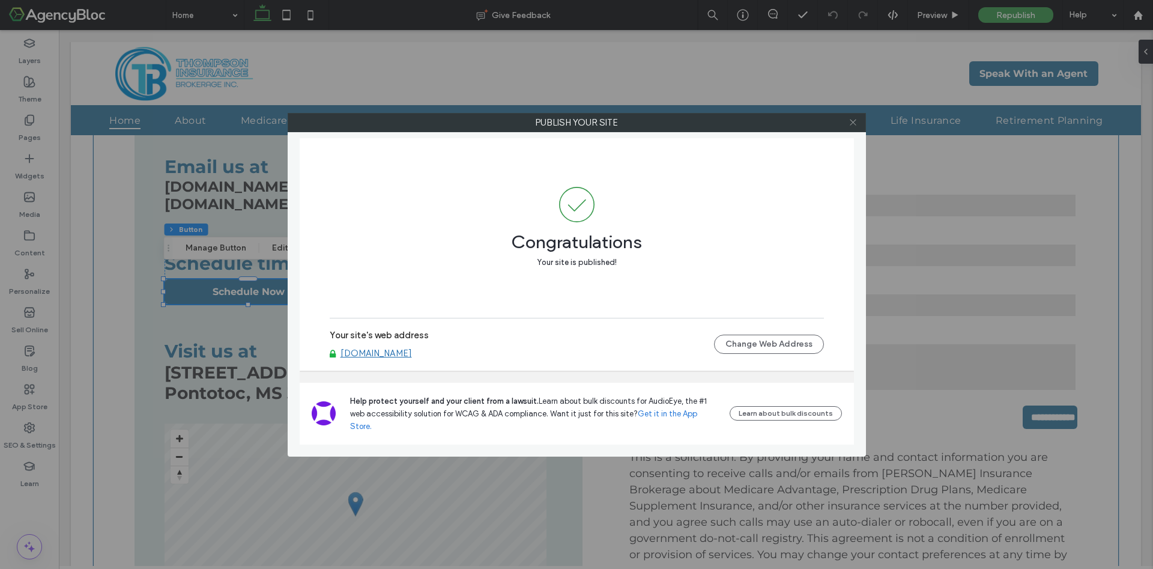
click at [855, 121] on icon at bounding box center [853, 122] width 9 height 9
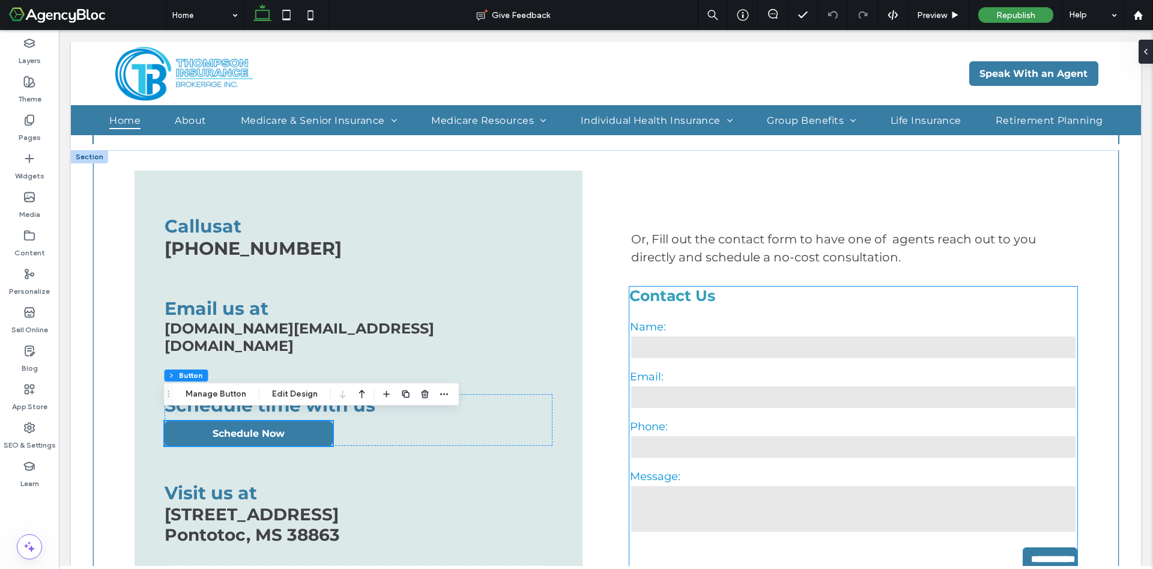
scroll to position [1811, 0]
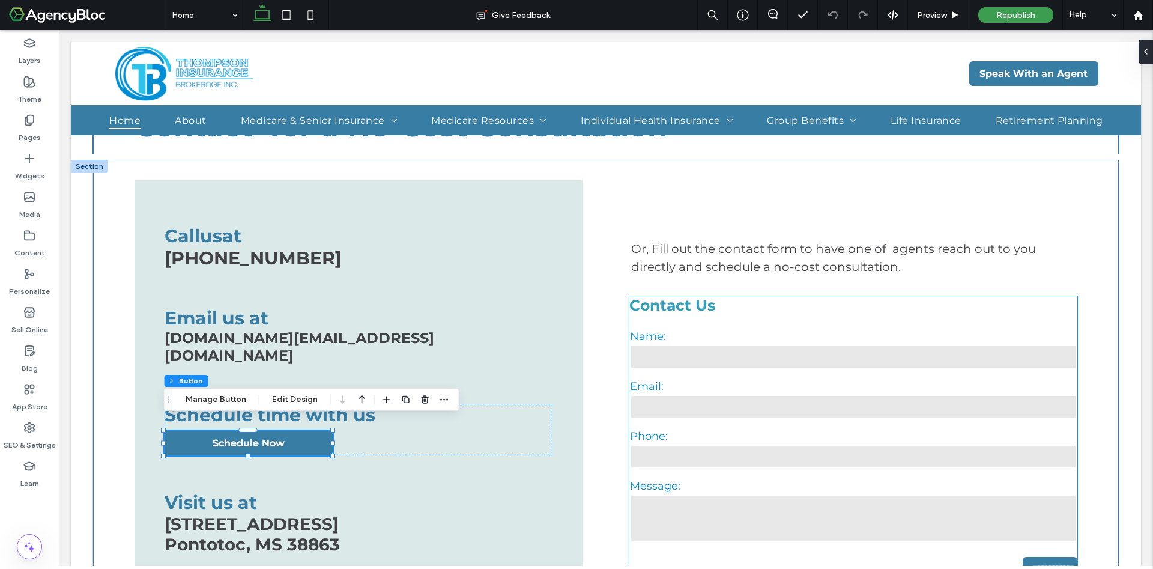
click at [794, 330] on div "Name:" at bounding box center [854, 351] width 456 height 50
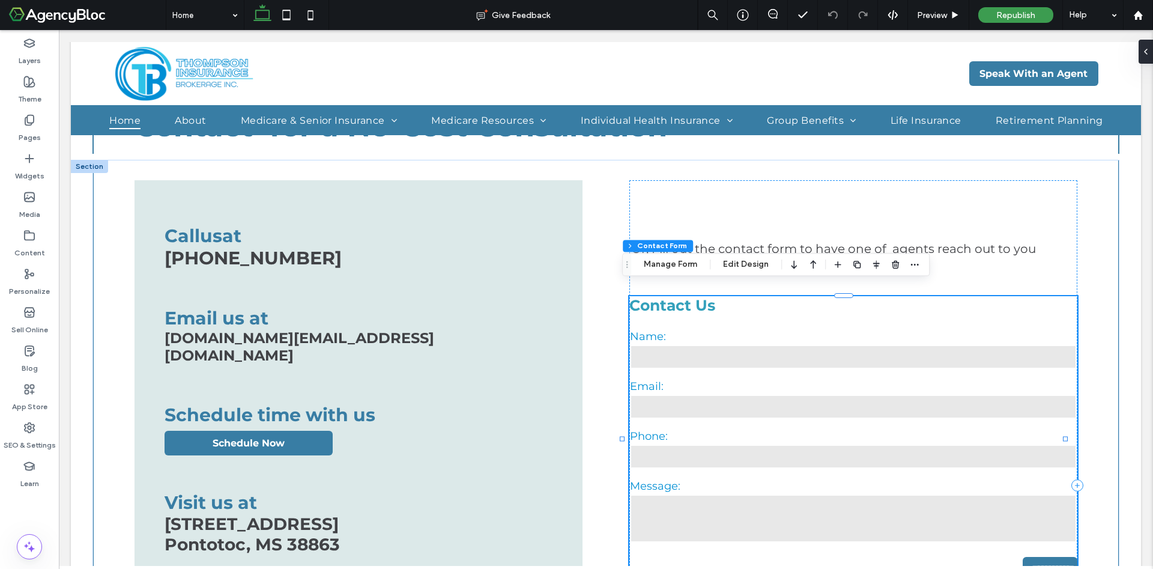
type input "*"
type input "***"
type input "*"
type input "***"
click at [32, 127] on label "Pages" at bounding box center [30, 134] width 22 height 17
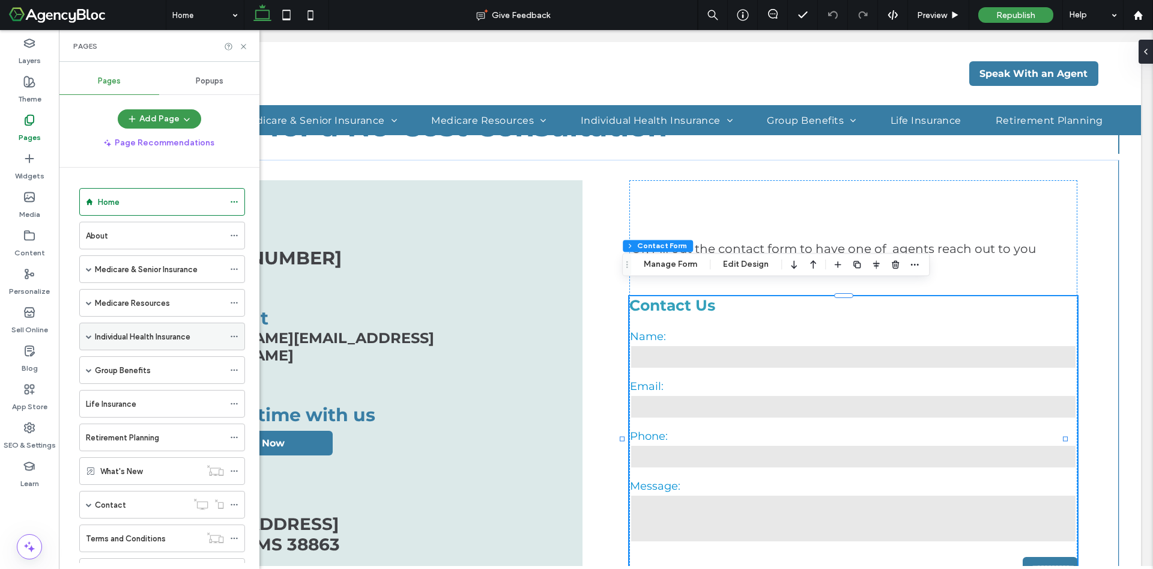
scroll to position [53, 0]
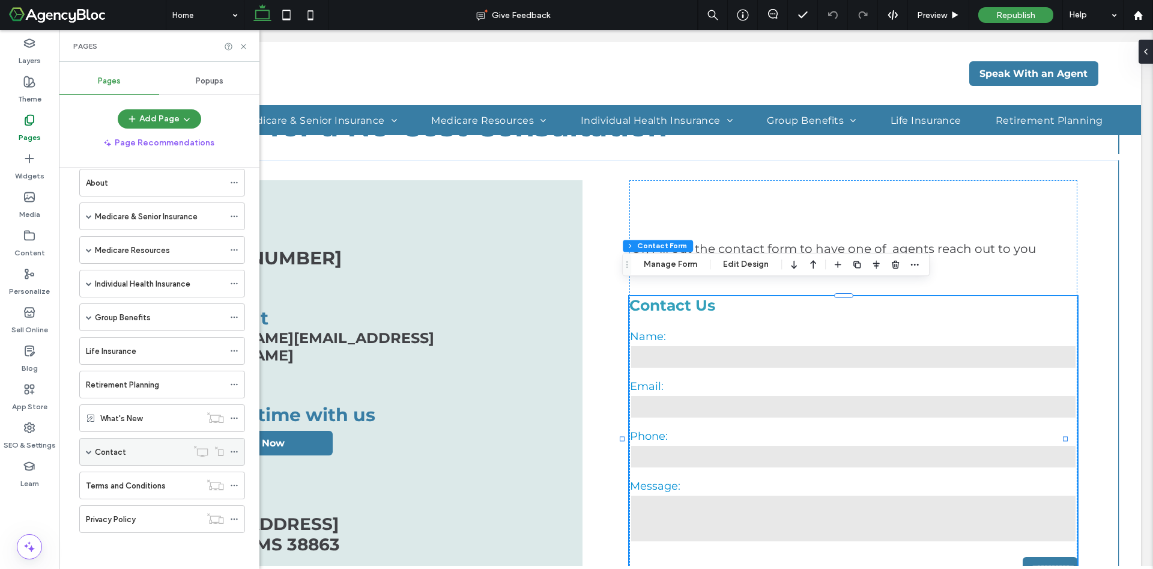
click at [124, 445] on label "Contact" at bounding box center [110, 452] width 31 height 21
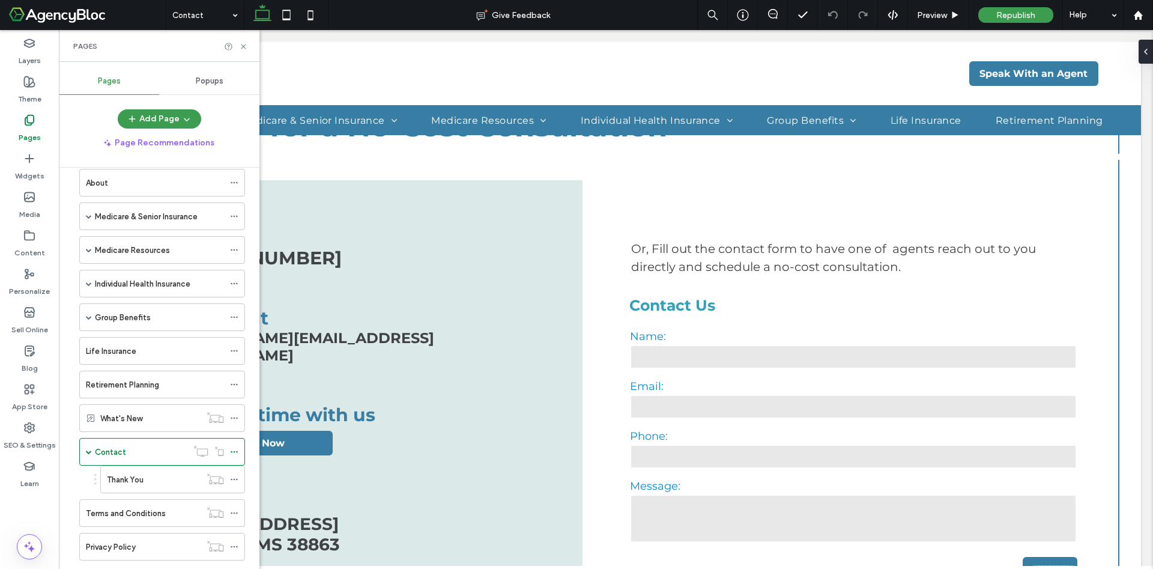
click at [145, 488] on div "Contact Give Feedback Preview Republish Help Design Panel Site Comments Team & …" at bounding box center [576, 284] width 1153 height 569
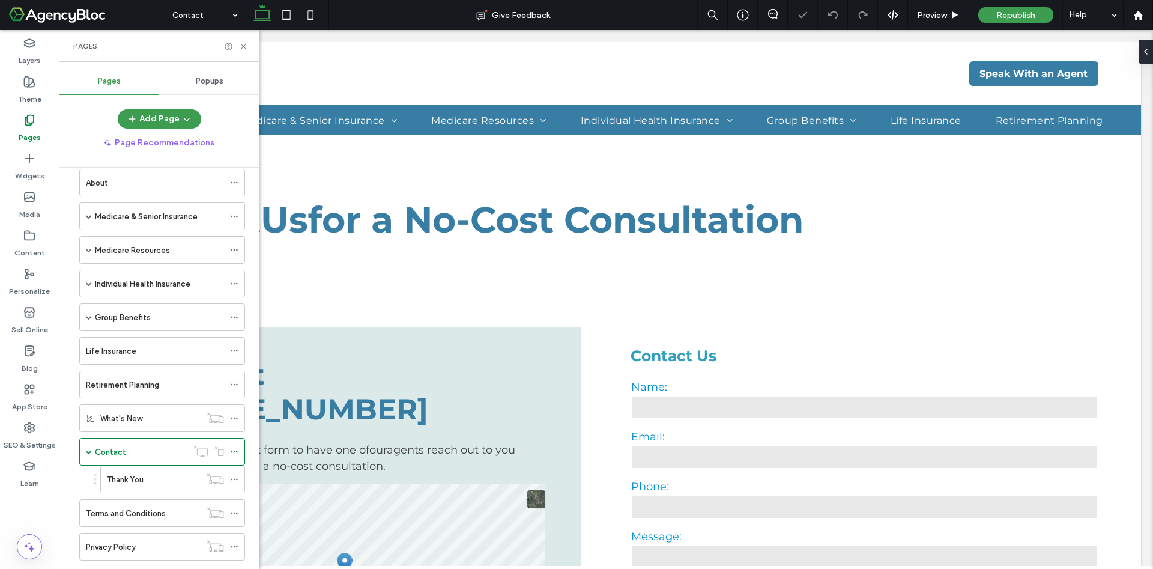
click at [145, 488] on div "Thank You" at bounding box center [154, 479] width 94 height 26
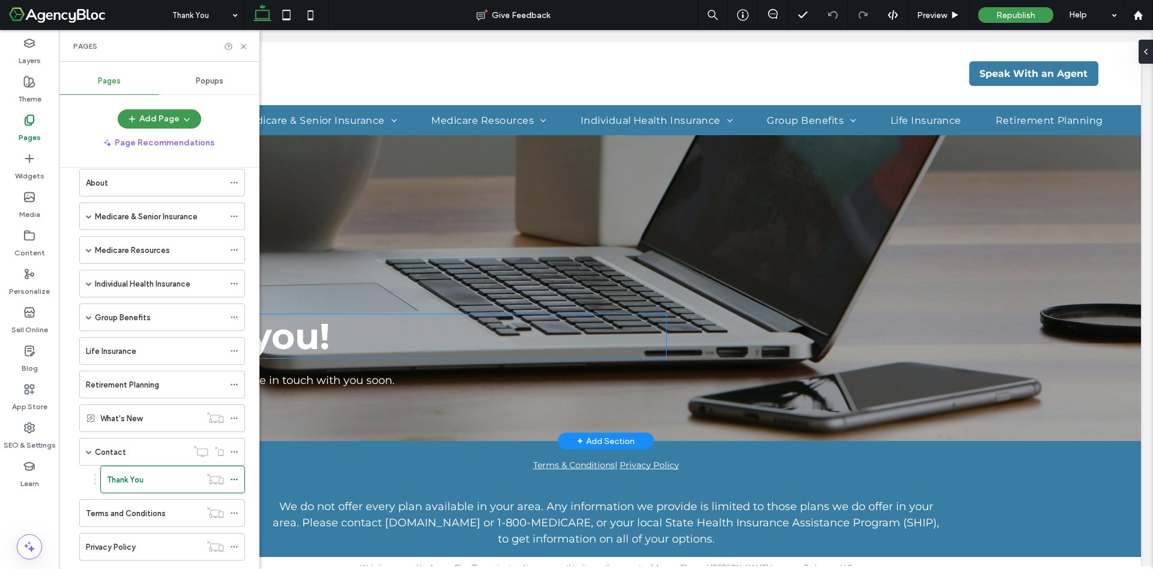
scroll to position [56, 0]
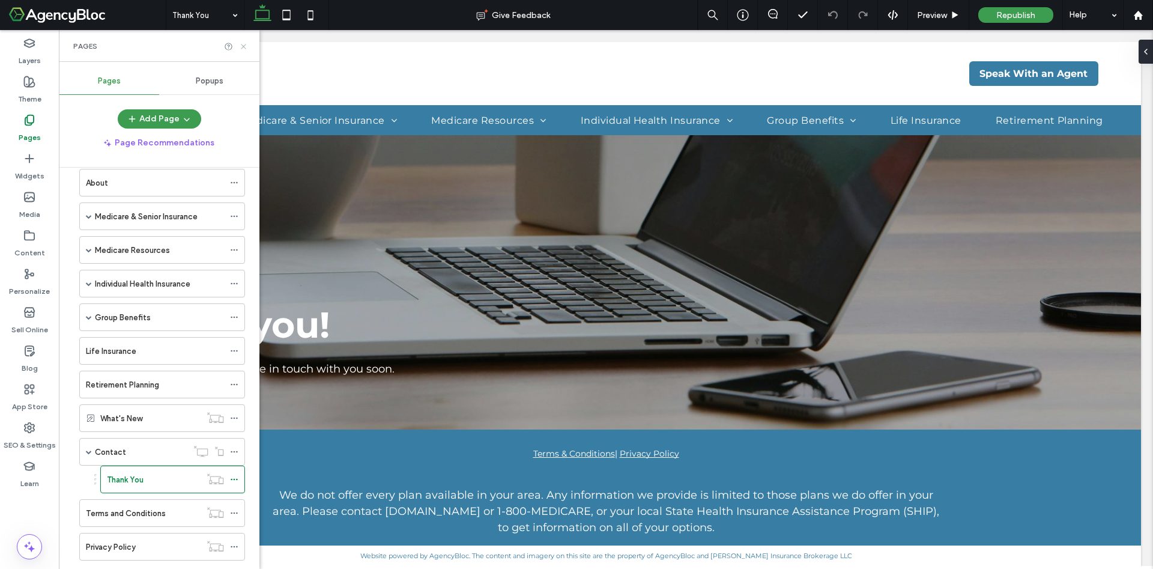
click at [242, 43] on icon at bounding box center [243, 46] width 9 height 9
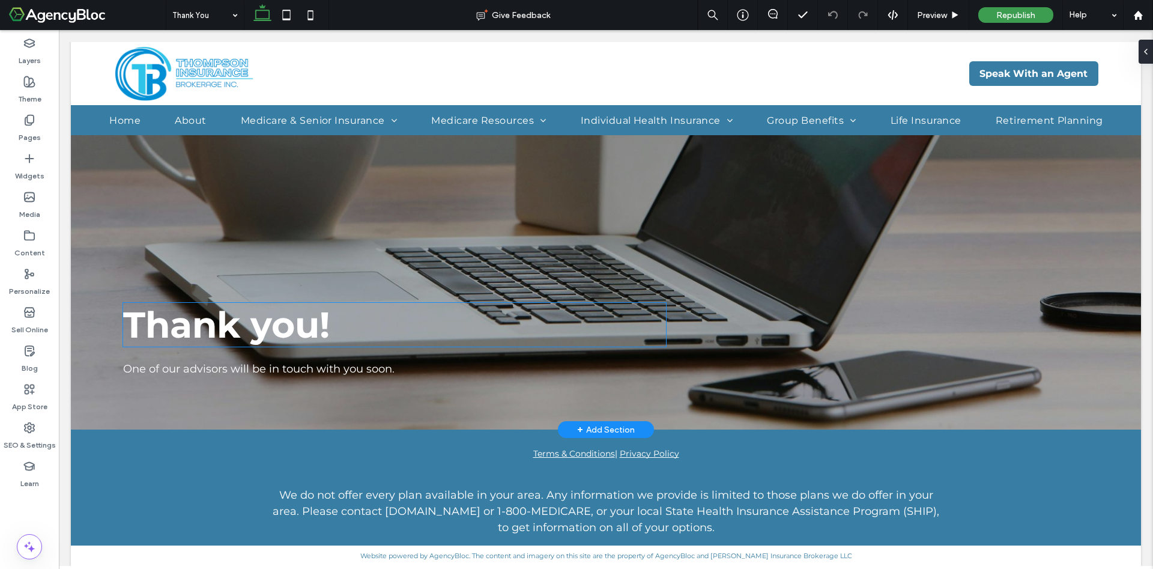
scroll to position [0, 0]
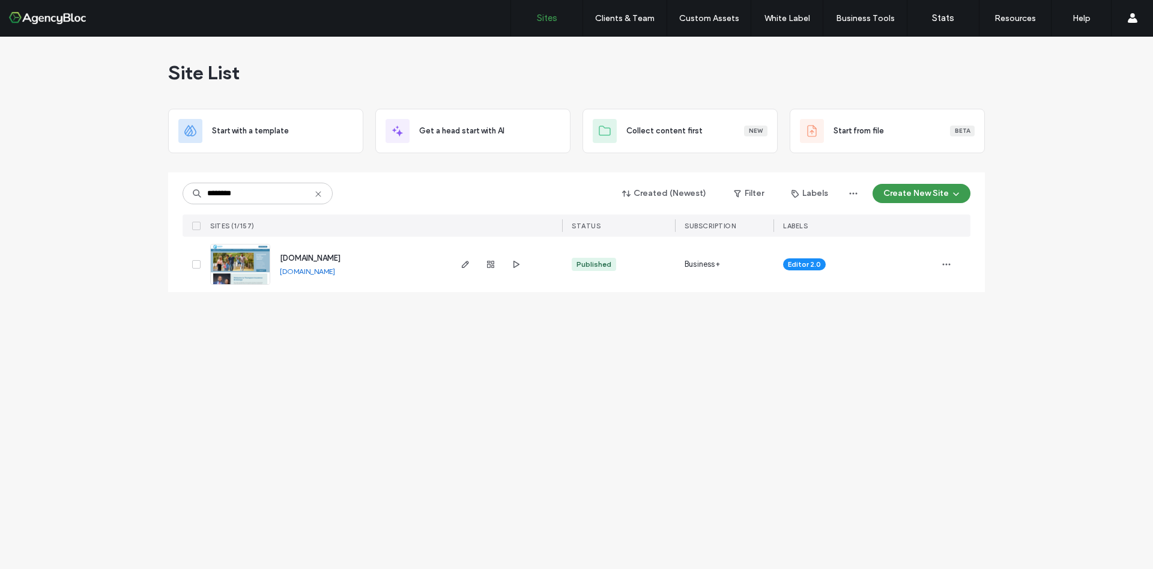
type input "********"
click at [242, 266] on img at bounding box center [240, 286] width 59 height 82
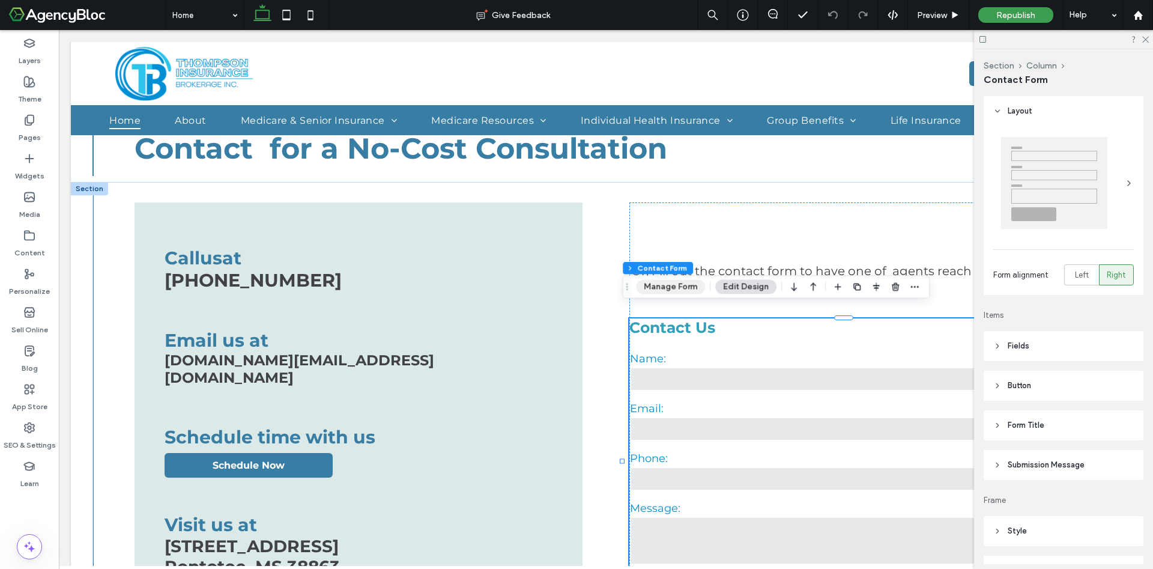
click at [681, 287] on button "Manage Form" at bounding box center [670, 286] width 69 height 14
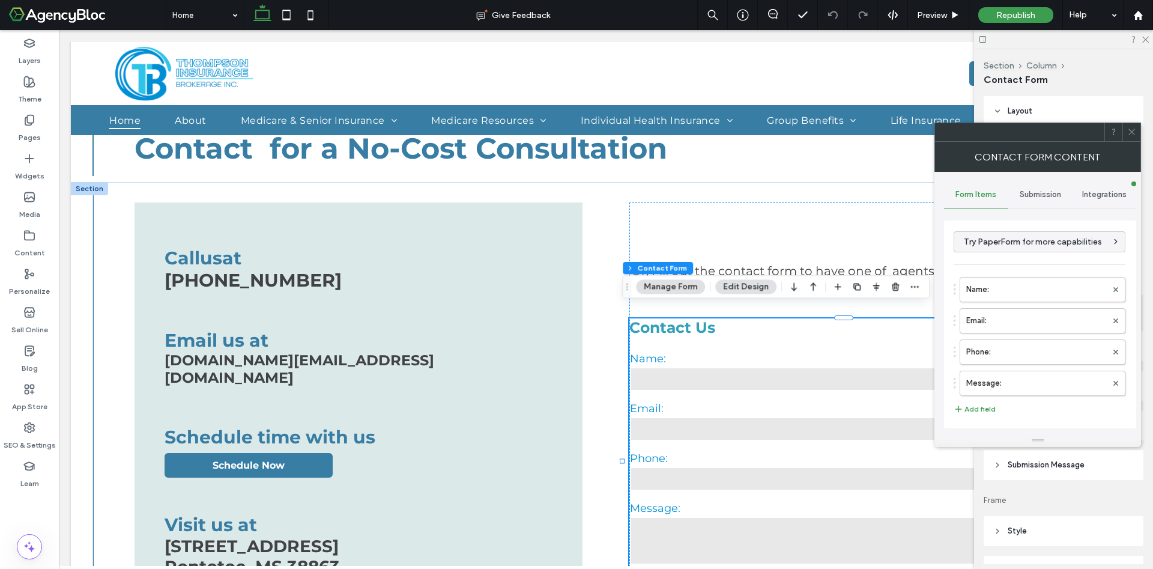
click at [1130, 130] on use at bounding box center [1132, 132] width 6 height 6
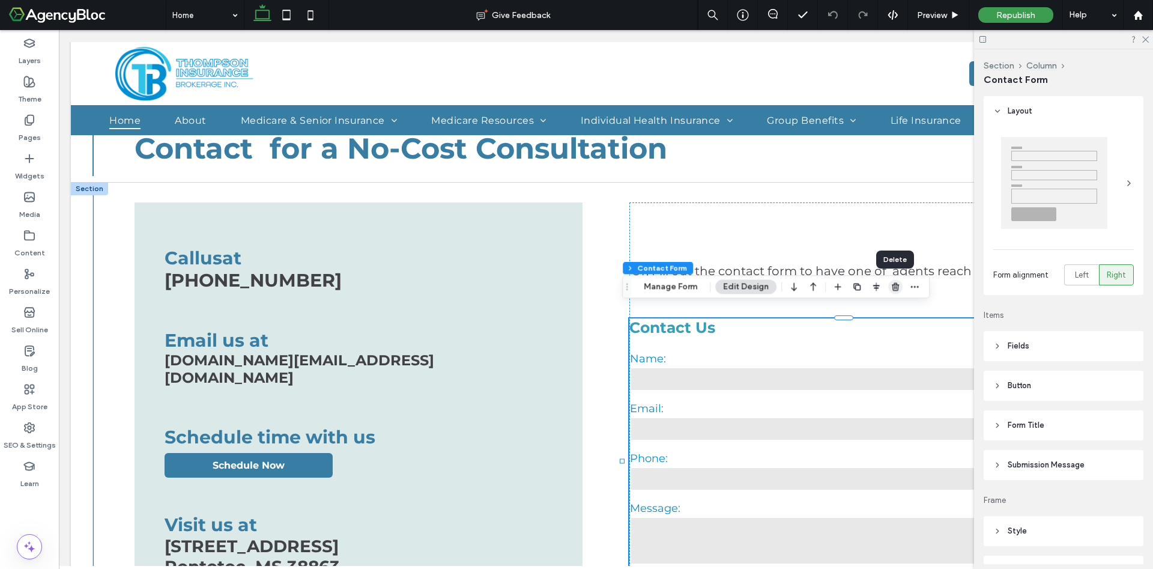
click at [889, 287] on span "button" at bounding box center [896, 286] width 14 height 14
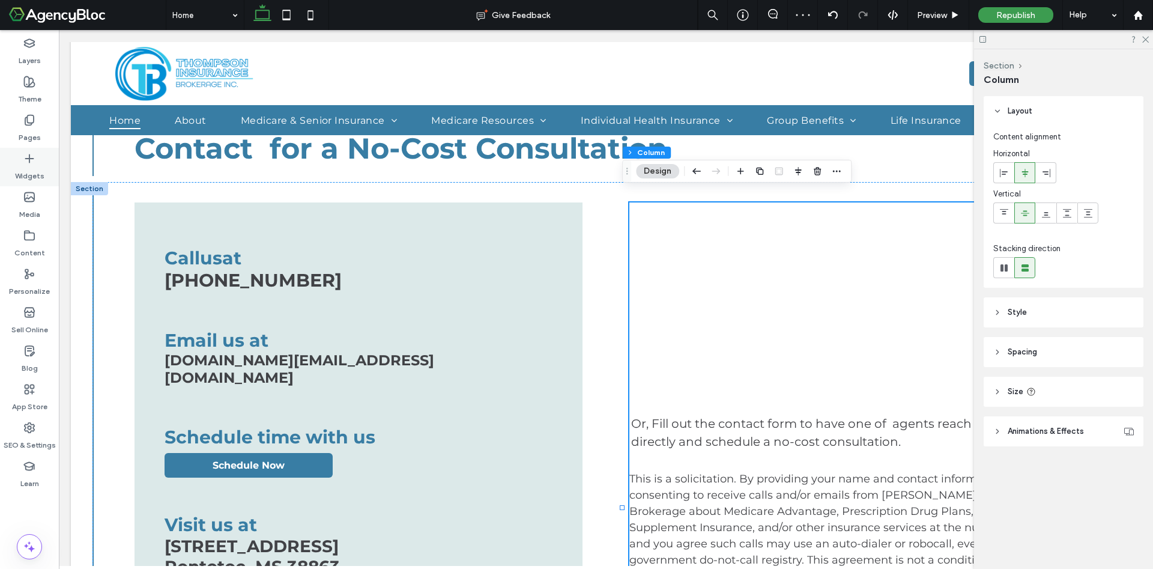
click at [17, 159] on div "Widgets" at bounding box center [29, 167] width 59 height 38
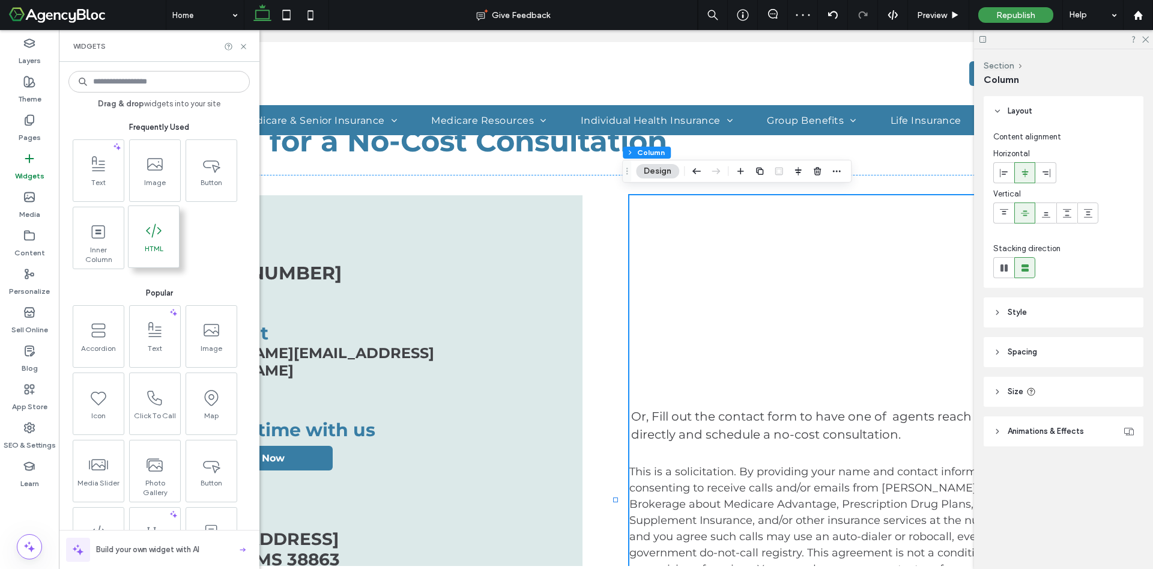
scroll to position [1789, 0]
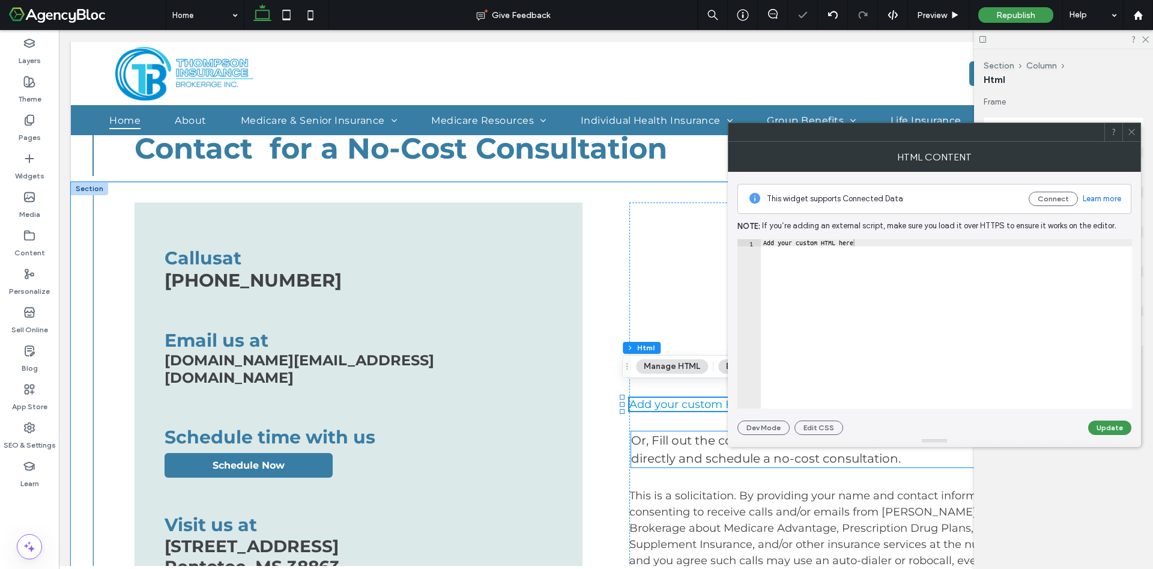
drag, startPoint x: 698, startPoint y: 395, endPoint x: 694, endPoint y: 418, distance: 23.0
click at [694, 418] on div "Add your custom HTML here Or, Fill out the contact form to have one of agents r…" at bounding box center [854, 507] width 448 height 610
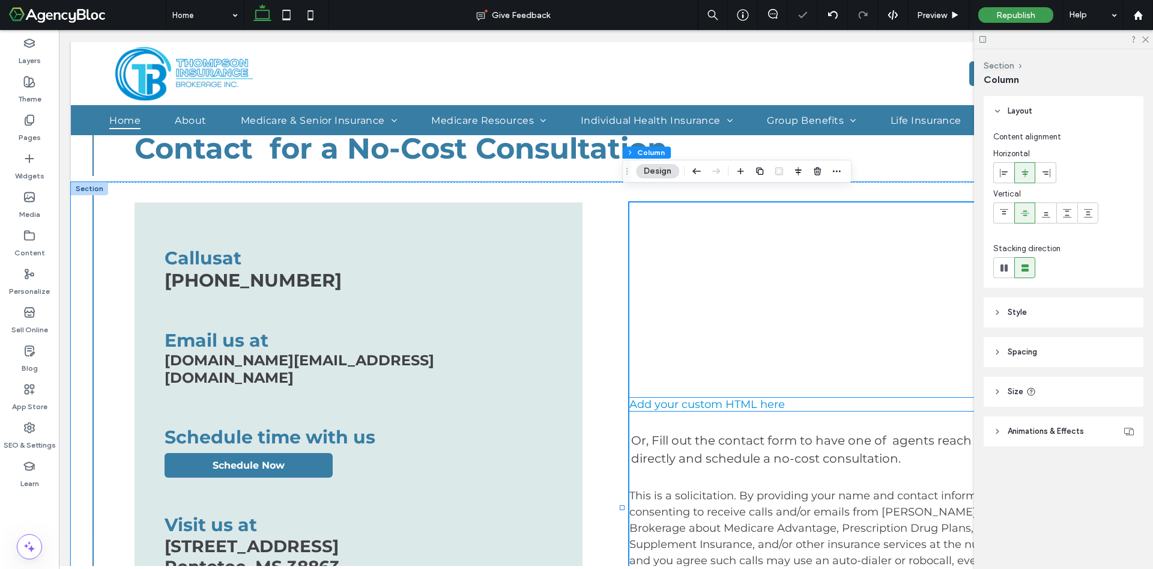
click at [688, 398] on div "Add your custom HTML here" at bounding box center [854, 404] width 448 height 13
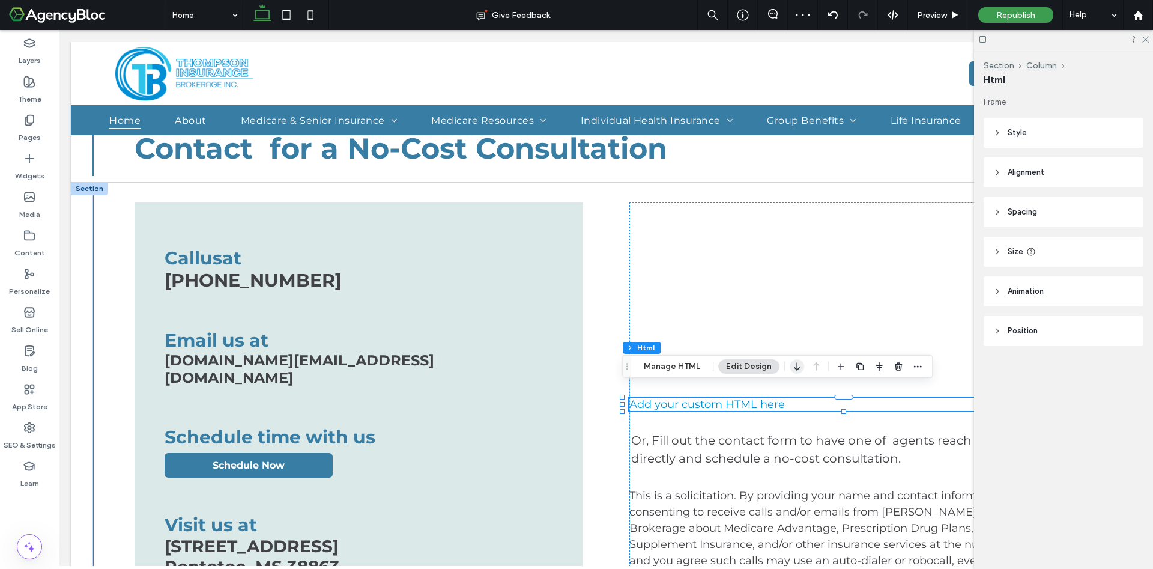
click at [797, 362] on icon "button" at bounding box center [797, 367] width 14 height 22
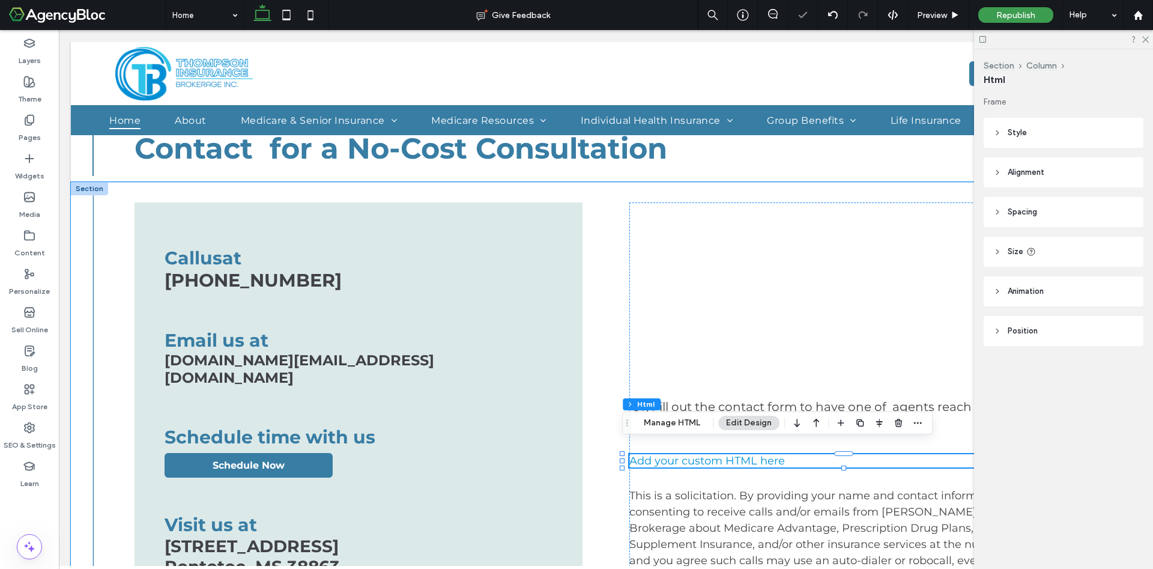
click at [723, 454] on div "Add your custom HTML here" at bounding box center [854, 460] width 448 height 13
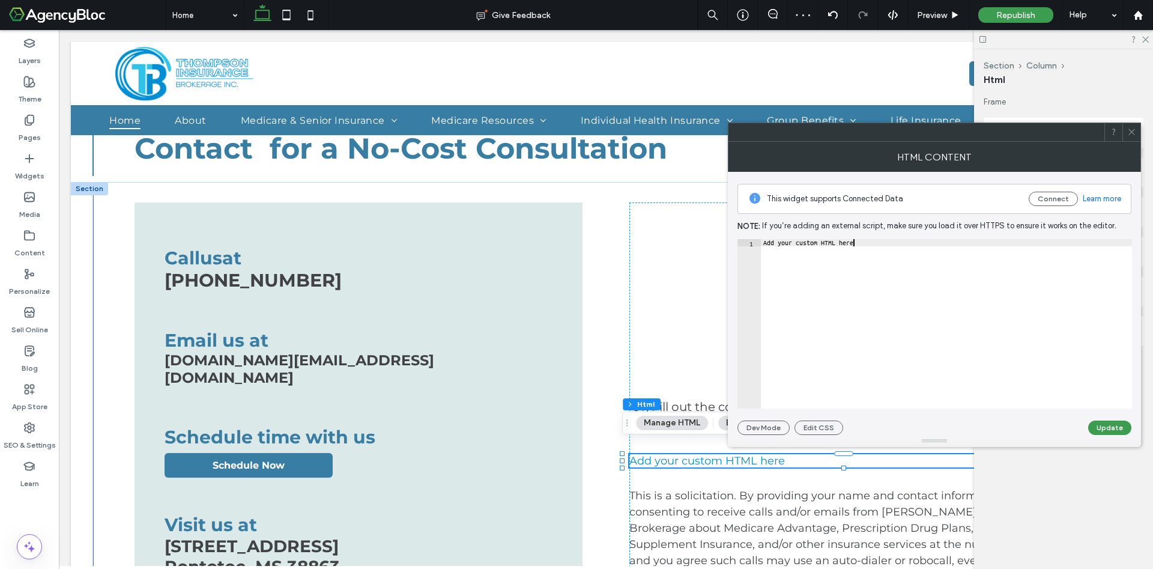
drag, startPoint x: 881, startPoint y: 252, endPoint x: 745, endPoint y: 253, distance: 136.4
click at [745, 253] on div "**********" at bounding box center [935, 323] width 395 height 169
type textarea "*"
paste textarea "*******"
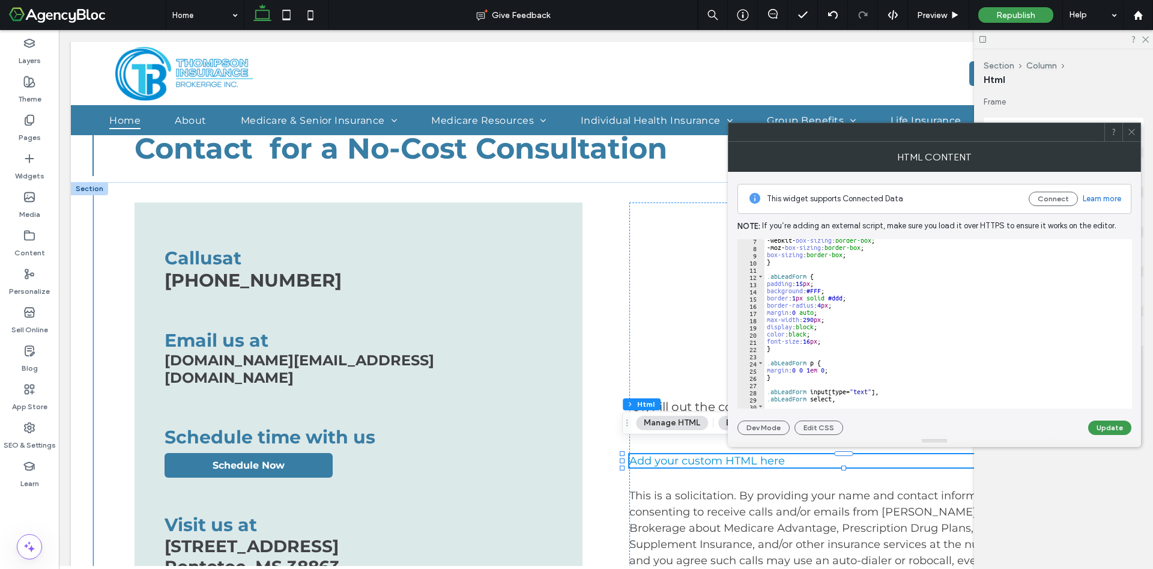
scroll to position [0, 0]
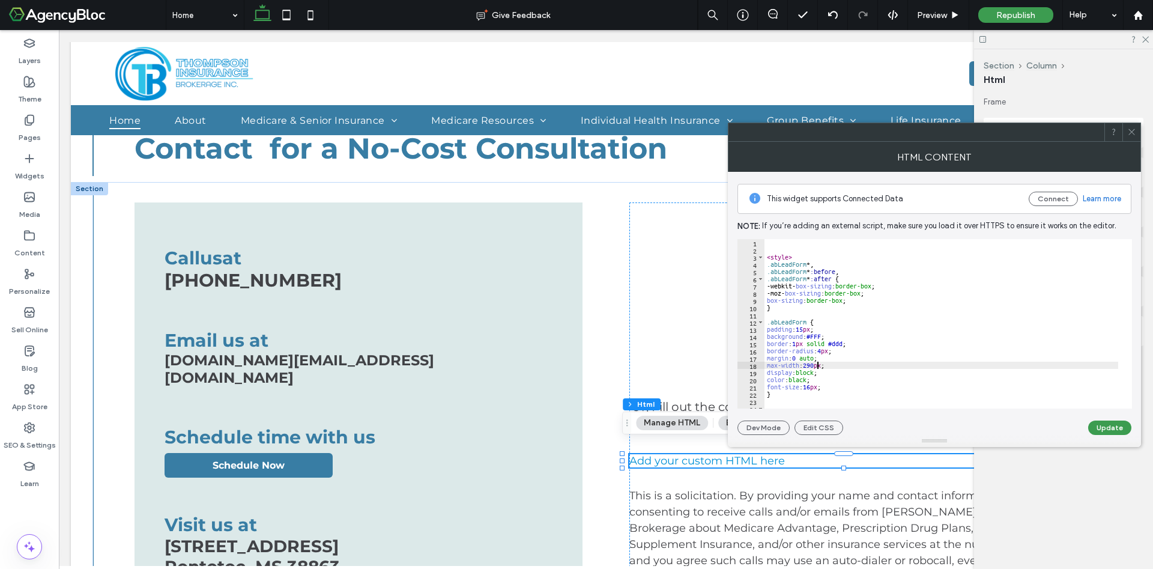
click at [816, 368] on div "< style > .abLeadForm *, .abLeadForm * :before , .abLeadForm * :after { -webkit…" at bounding box center [1165, 324] width 801 height 170
type textarea "**********"
click at [1104, 431] on button "Update" at bounding box center [1110, 428] width 43 height 14
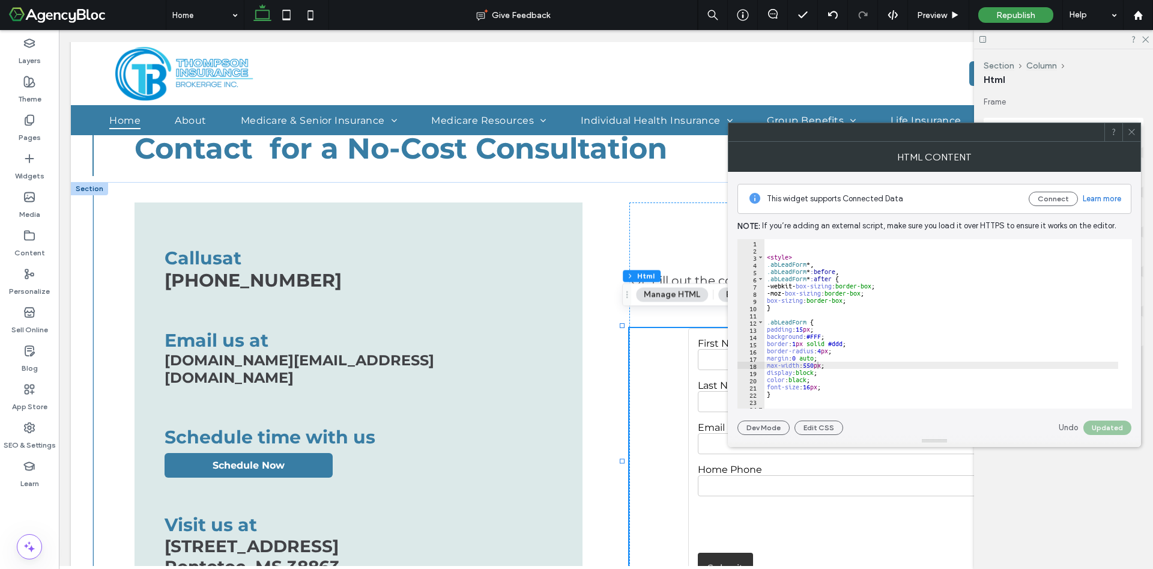
click at [1133, 133] on use at bounding box center [1132, 132] width 6 height 6
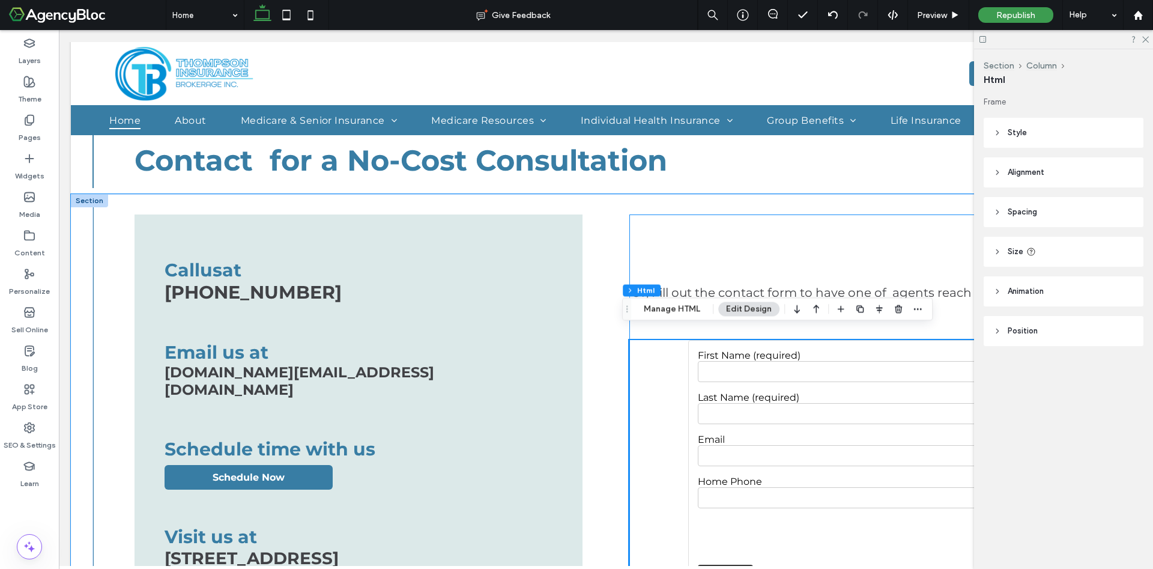
scroll to position [1778, 0]
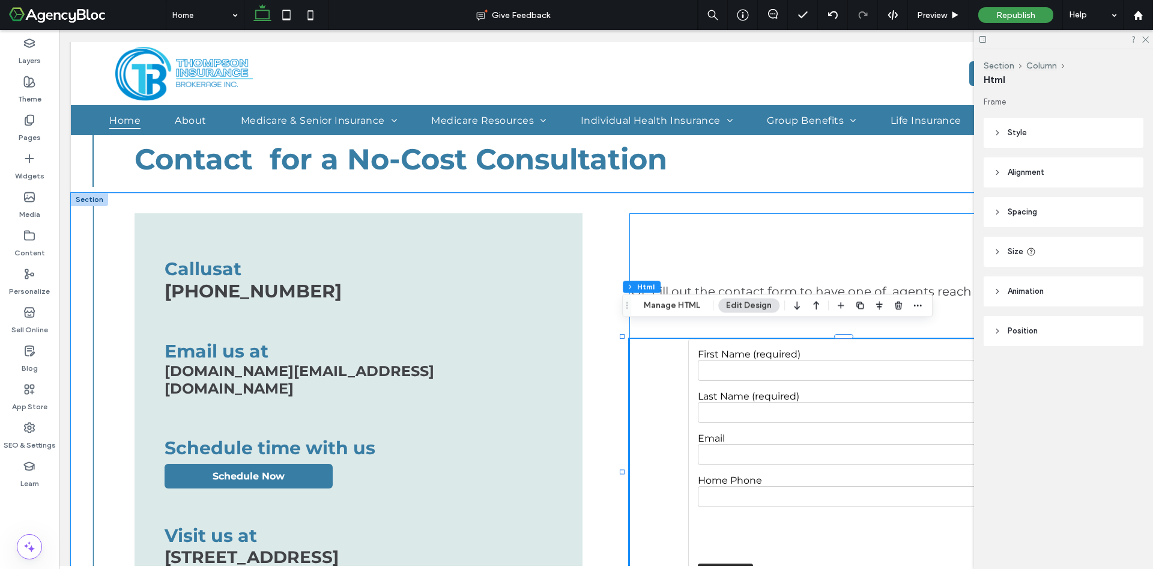
click at [706, 237] on div "Or, Fill out the contact form to have one of agents reach out to you directly a…" at bounding box center [854, 518] width 448 height 610
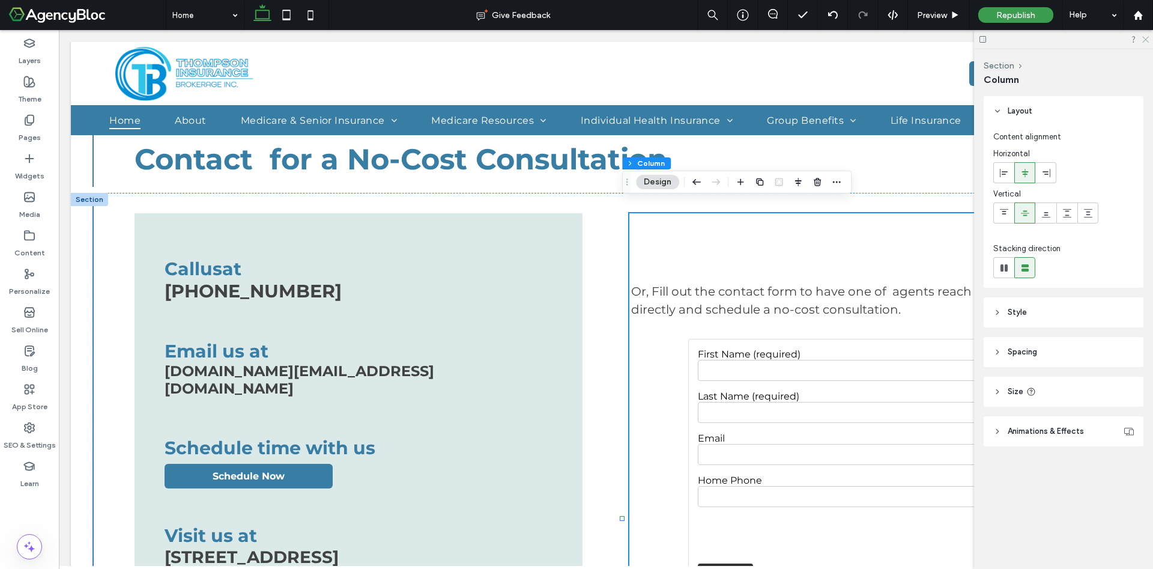
click at [1146, 39] on use at bounding box center [1146, 40] width 7 height 7
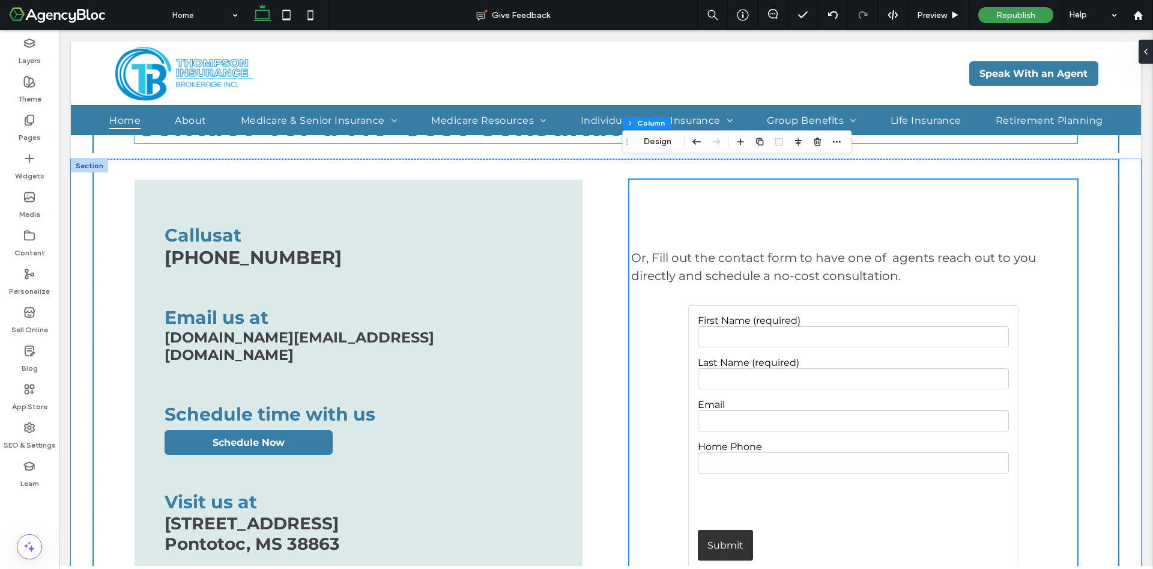
scroll to position [1831, 0]
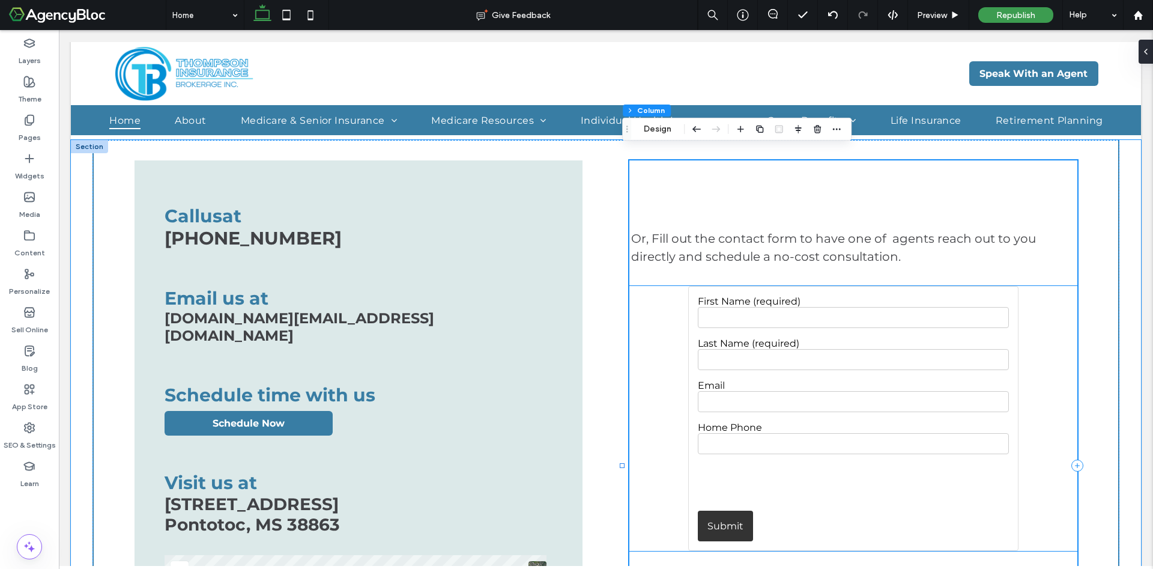
click at [913, 296] on p "First Name (required)" at bounding box center [853, 312] width 311 height 32
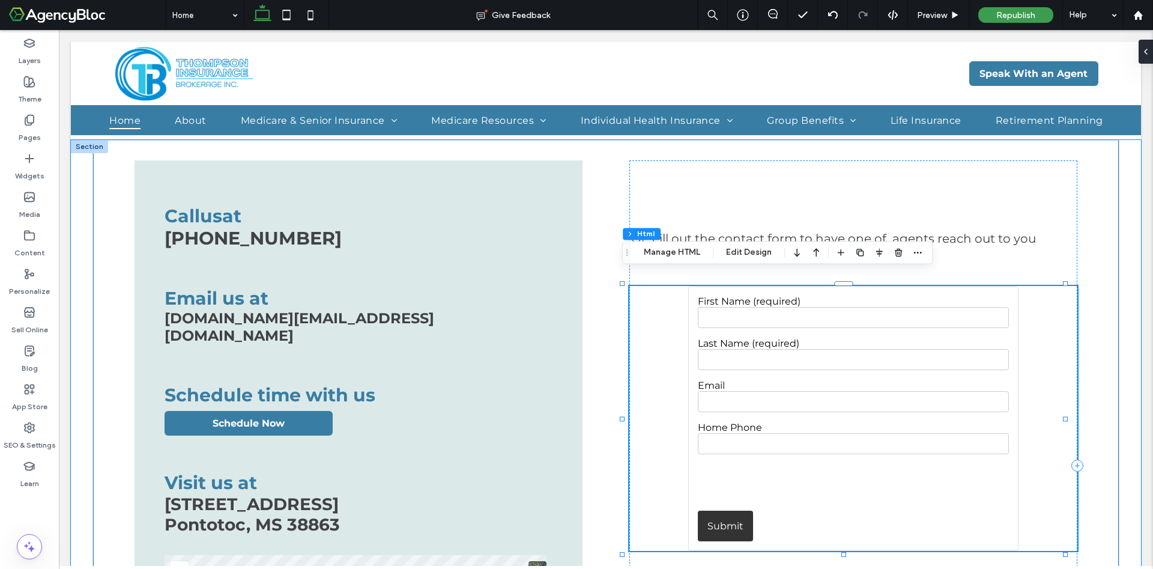
click at [688, 349] on form "Please review the form. First Name (required) Last Name (required) Email Home P…" at bounding box center [853, 418] width 330 height 265
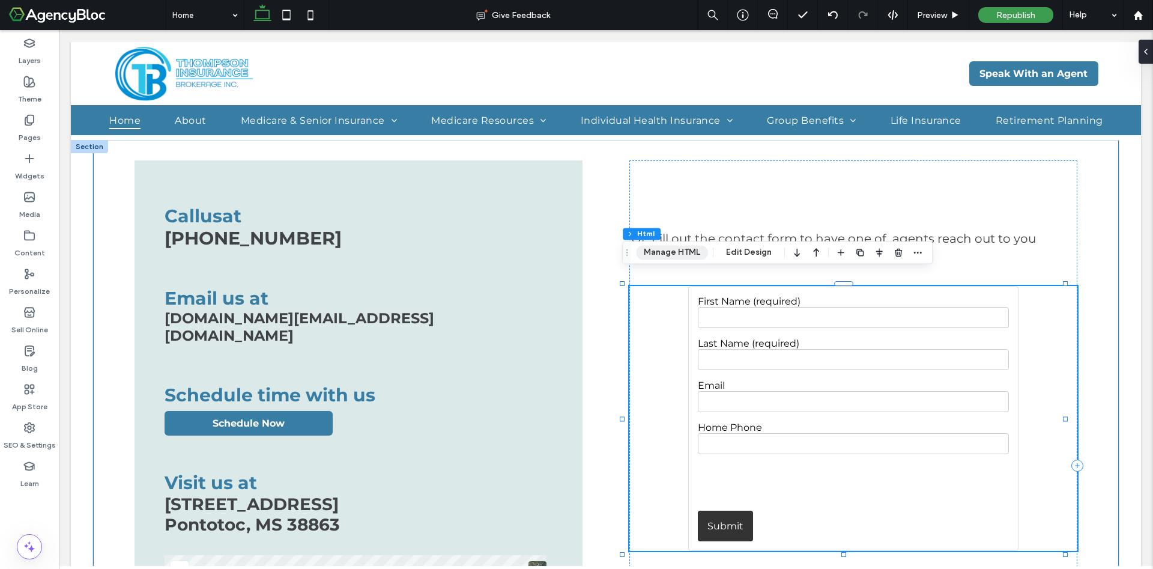
click at [676, 251] on button "Manage HTML" at bounding box center [672, 252] width 72 height 14
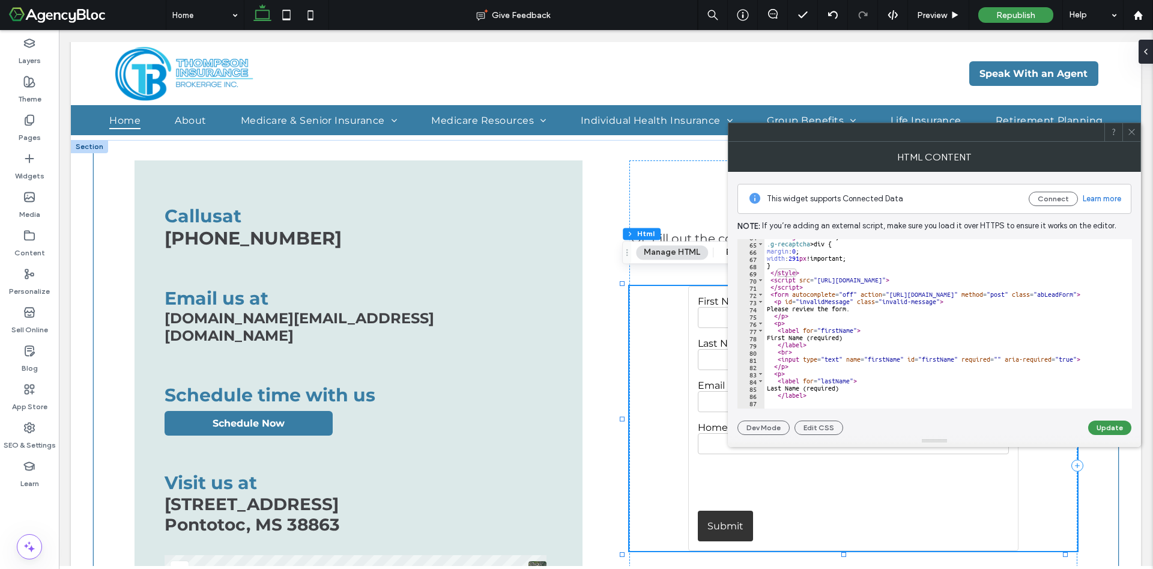
scroll to position [460, 0]
click at [1133, 127] on icon at bounding box center [1132, 131] width 9 height 9
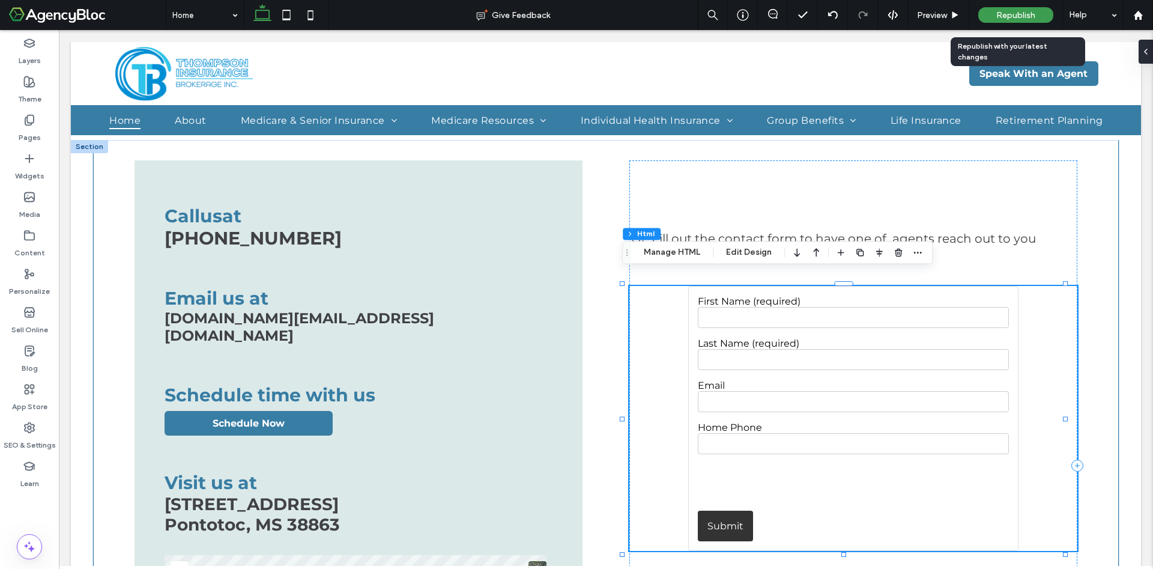
click at [1030, 8] on div "Republish" at bounding box center [1016, 15] width 75 height 16
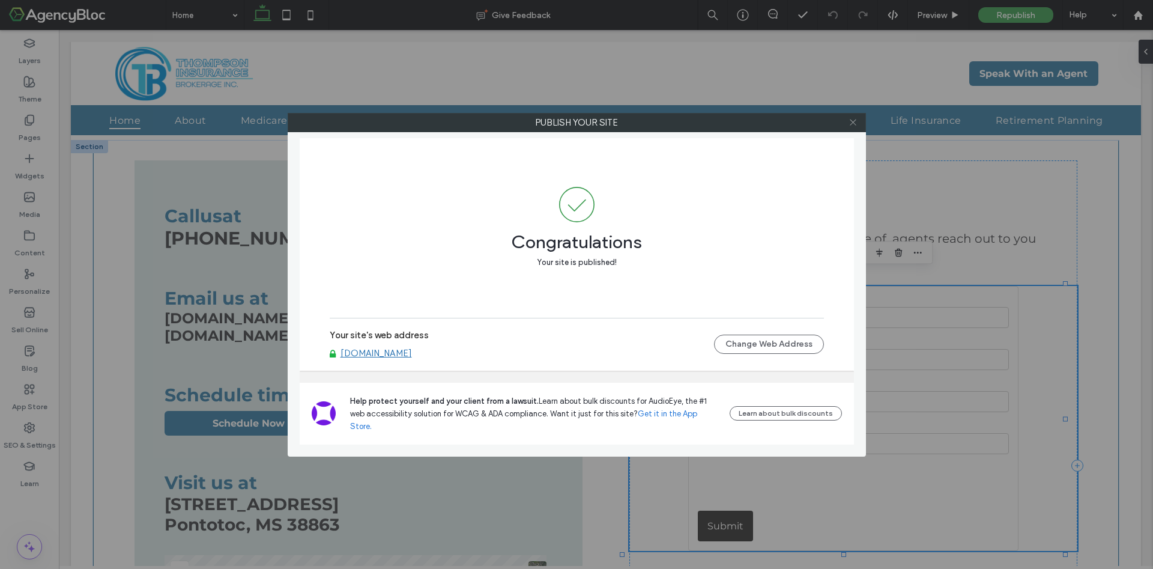
click at [855, 121] on icon at bounding box center [853, 122] width 9 height 9
